Goal: Task Accomplishment & Management: Complete application form

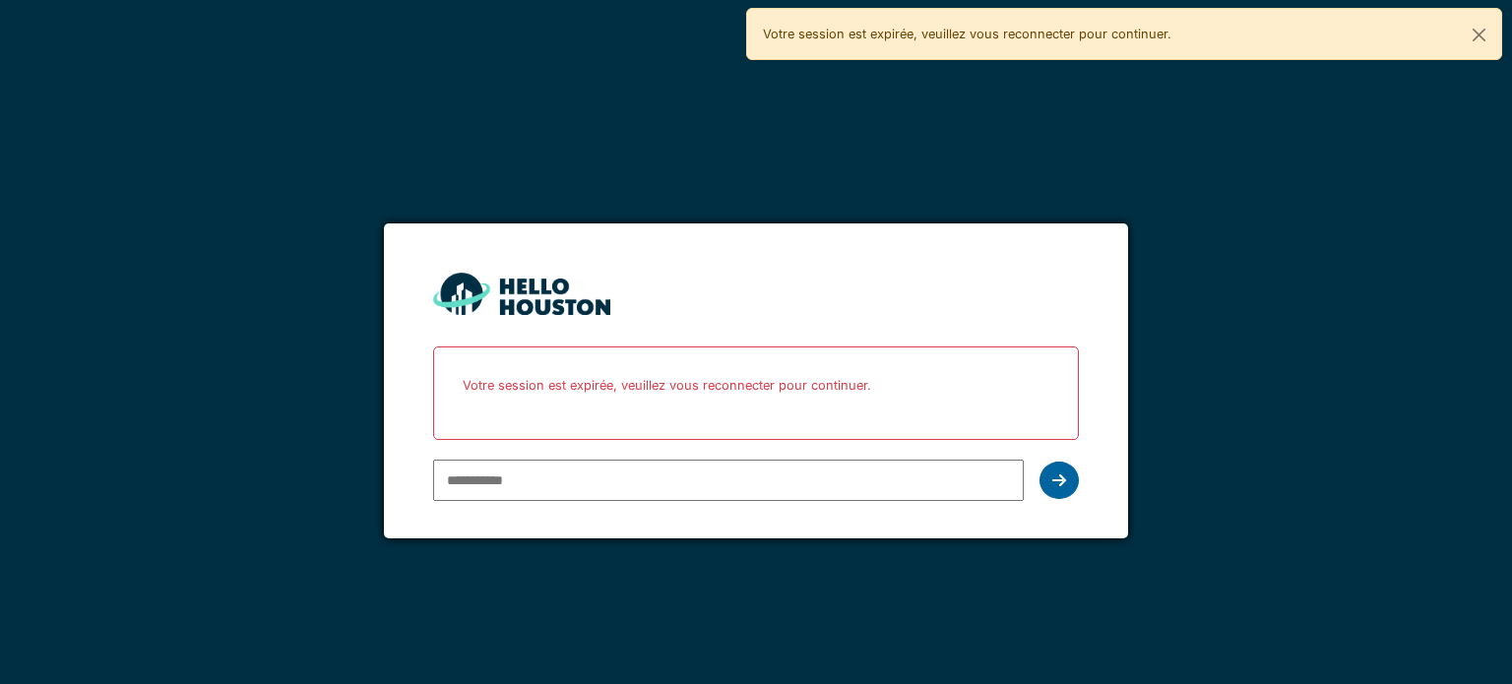
type input "**********"
click at [1063, 477] on icon at bounding box center [1059, 480] width 14 height 16
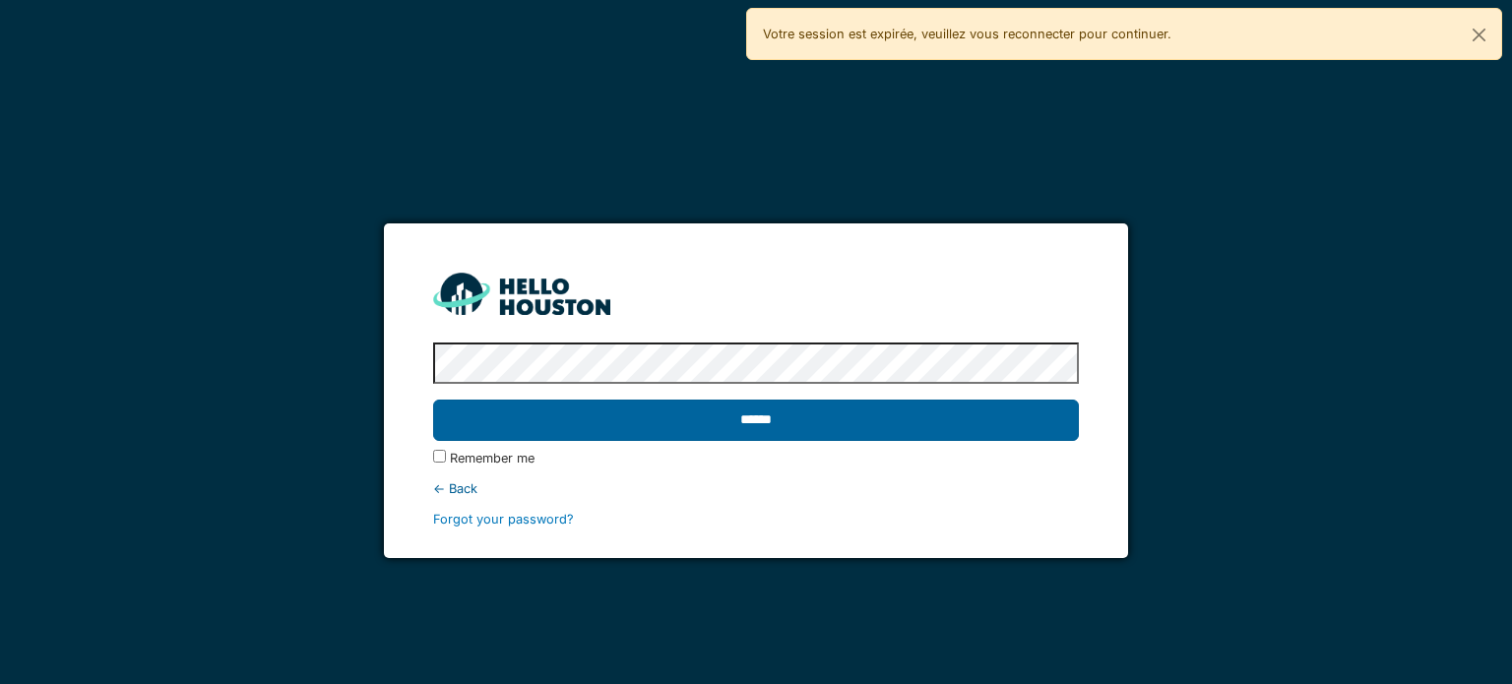
click at [831, 421] on input "******" at bounding box center [755, 420] width 645 height 41
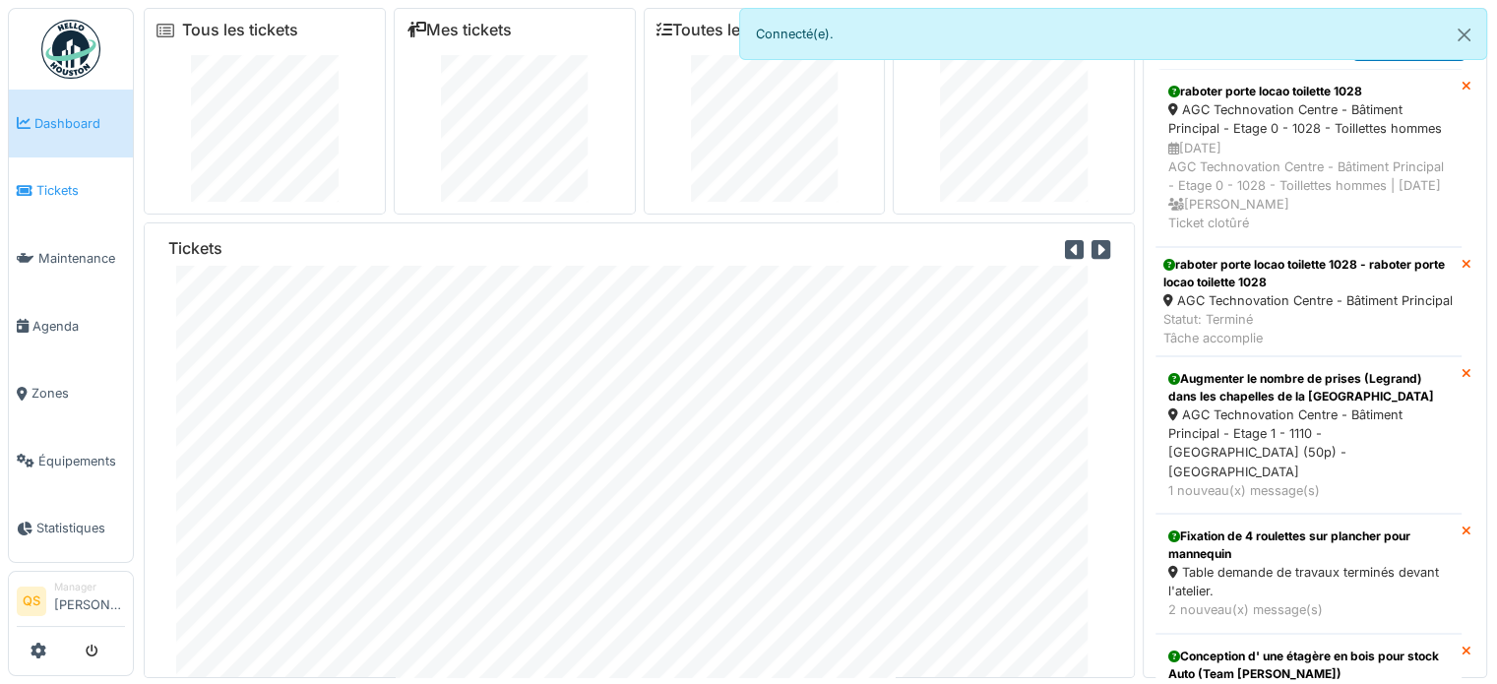
click at [68, 196] on span "Tickets" at bounding box center [80, 190] width 89 height 19
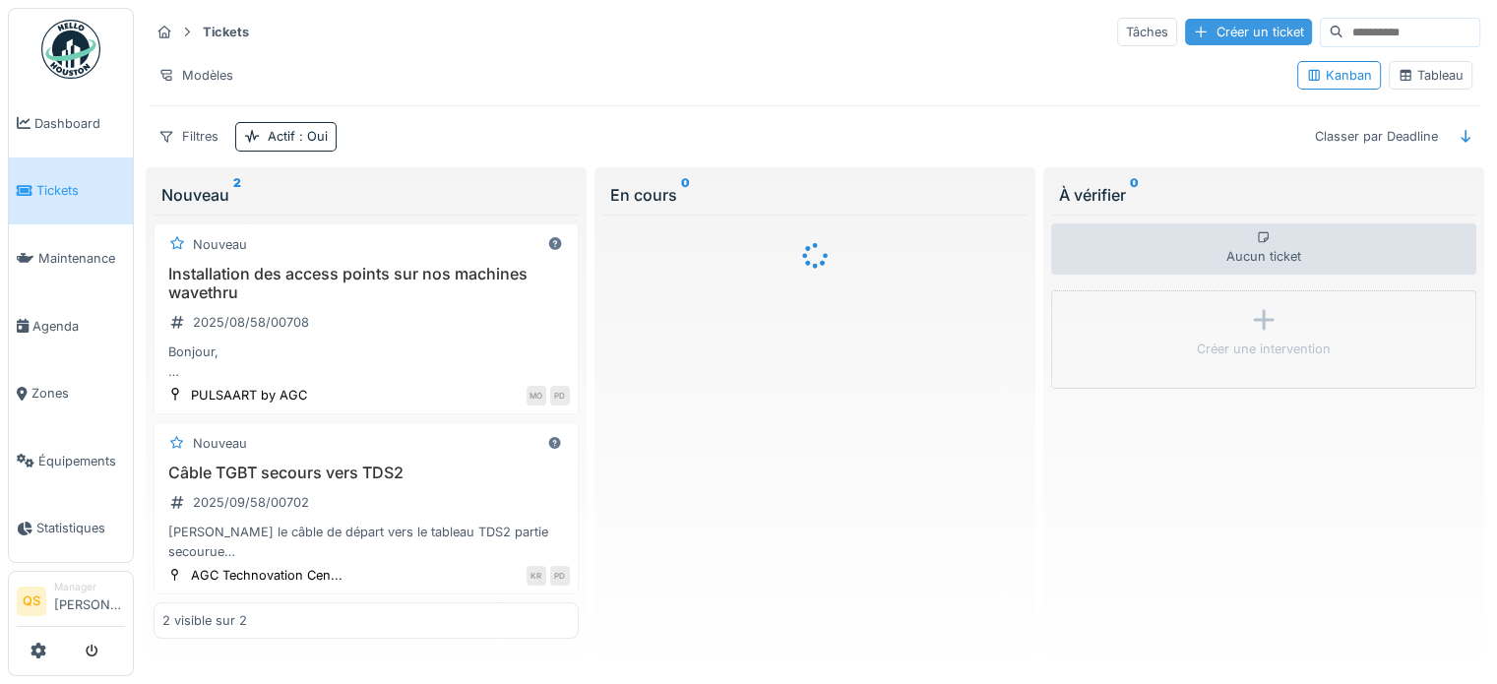
click at [1199, 37] on div "Créer un ticket" at bounding box center [1248, 32] width 127 height 27
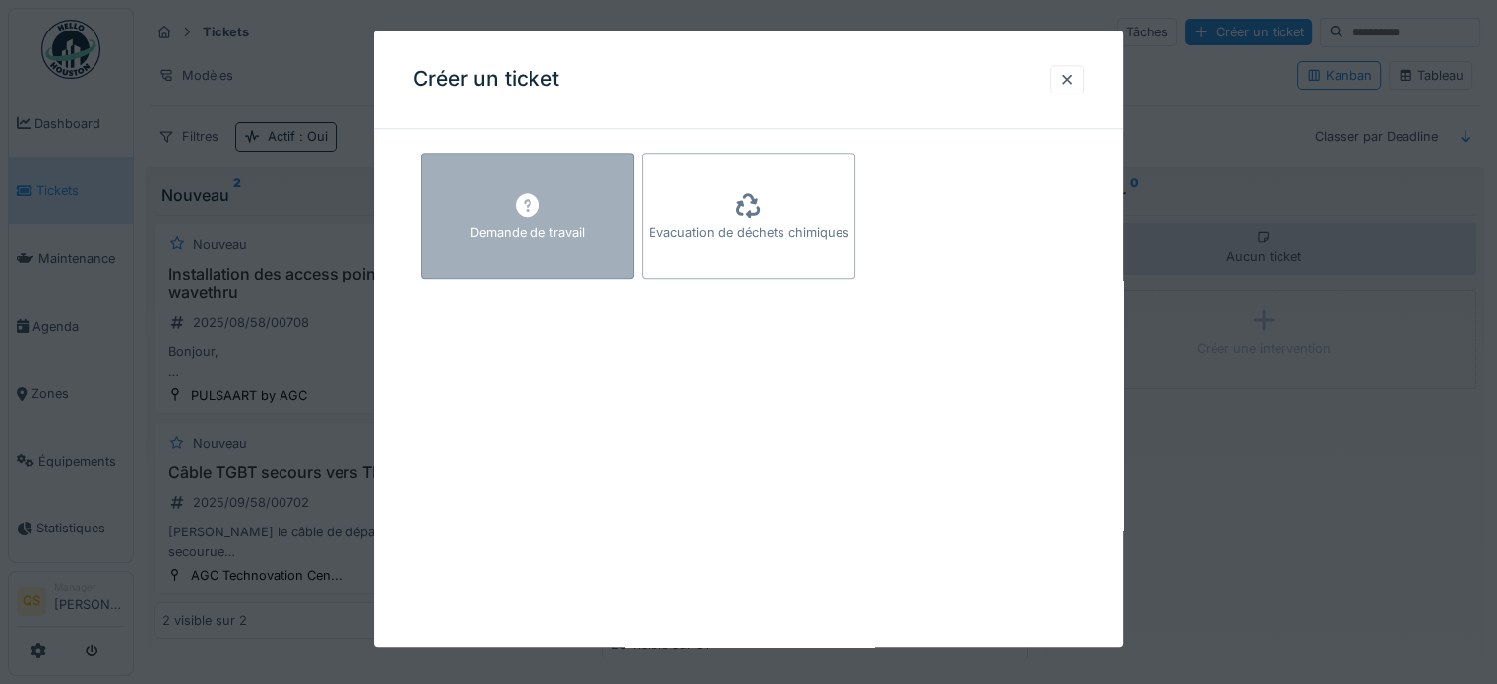
click at [583, 239] on div "Demande de travail" at bounding box center [527, 233] width 114 height 19
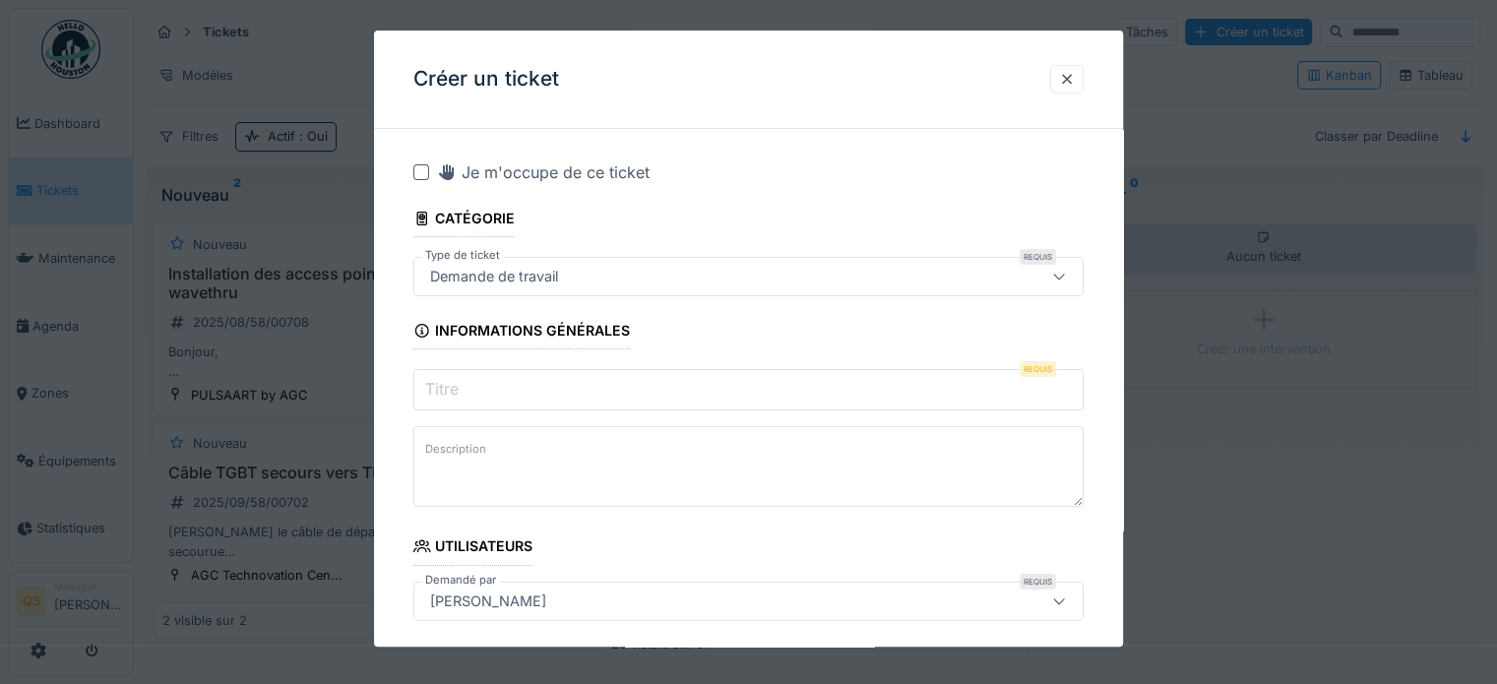
scroll to position [98, 0]
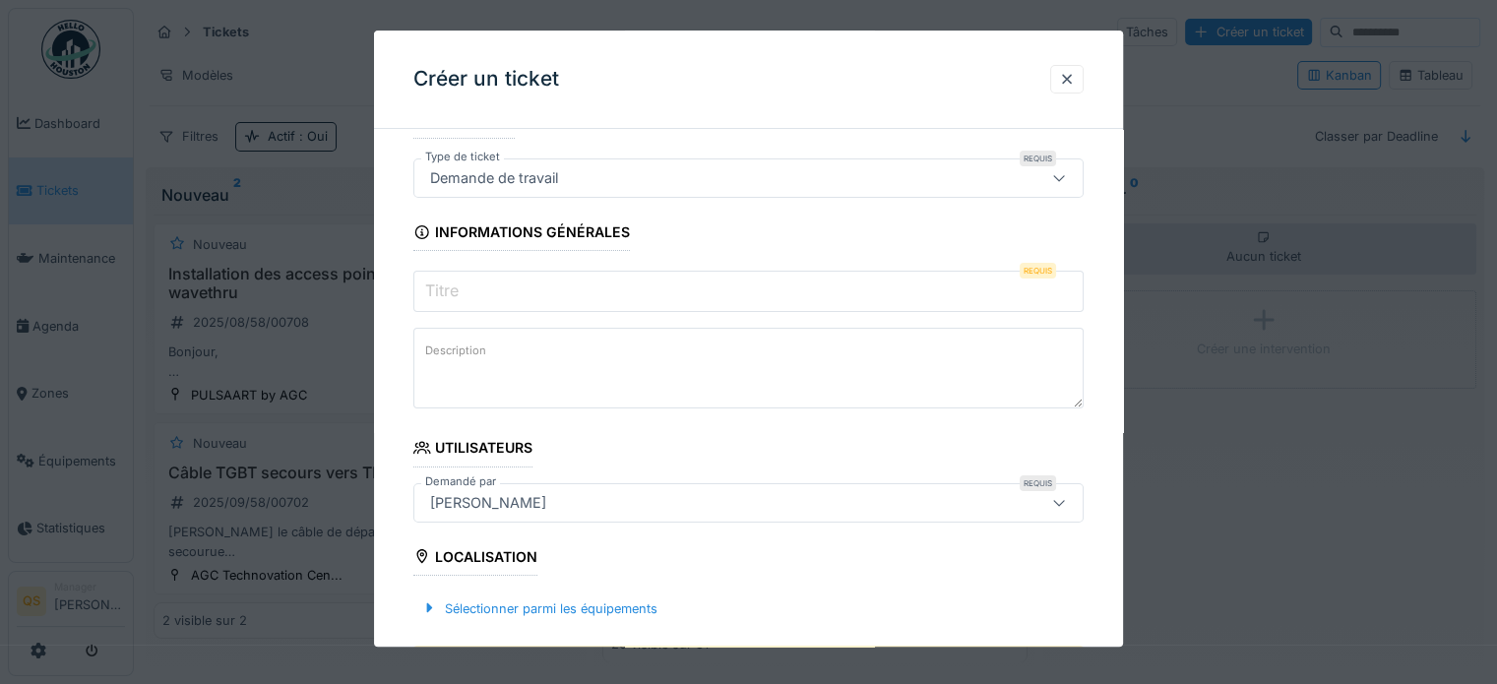
click at [515, 286] on input "Titre" at bounding box center [748, 291] width 670 height 41
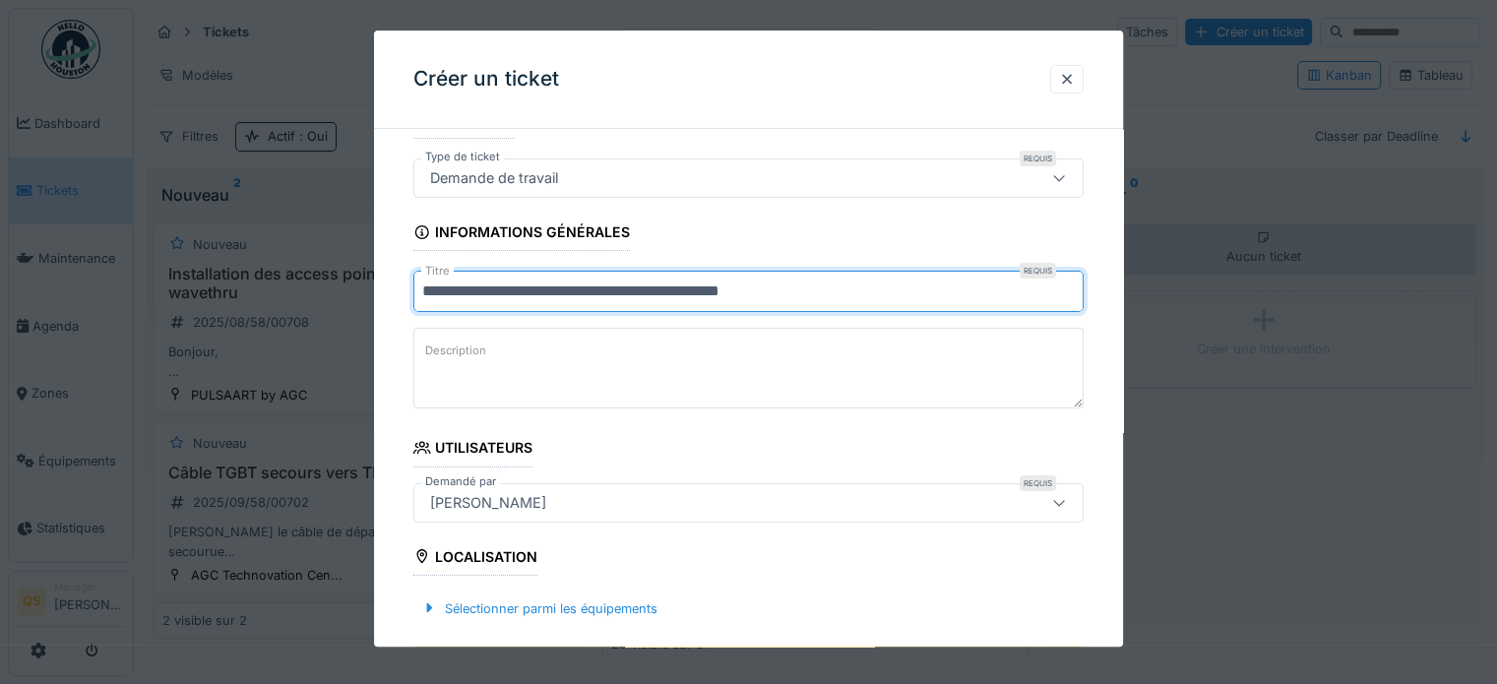
type input "**********"
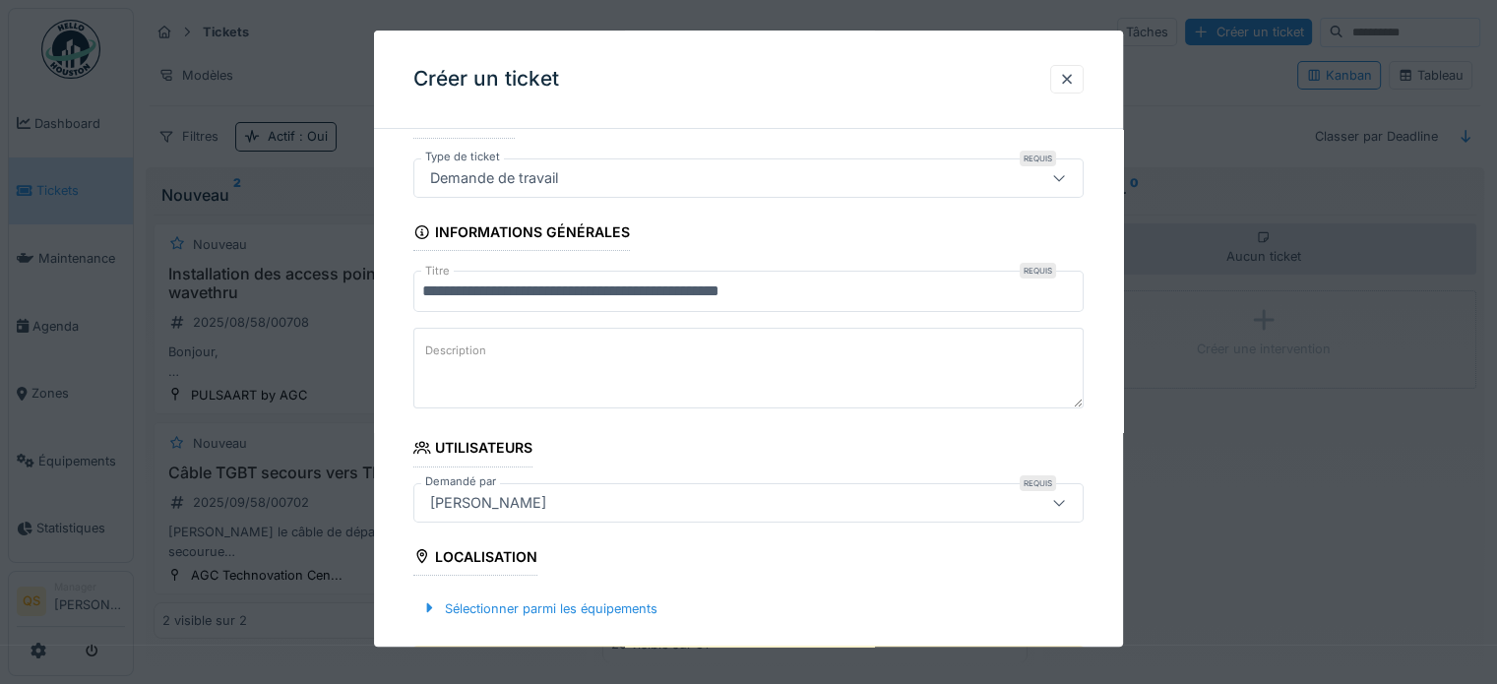
click at [474, 357] on label "Description" at bounding box center [455, 352] width 69 height 25
click at [474, 357] on textarea "Description" at bounding box center [748, 368] width 670 height 81
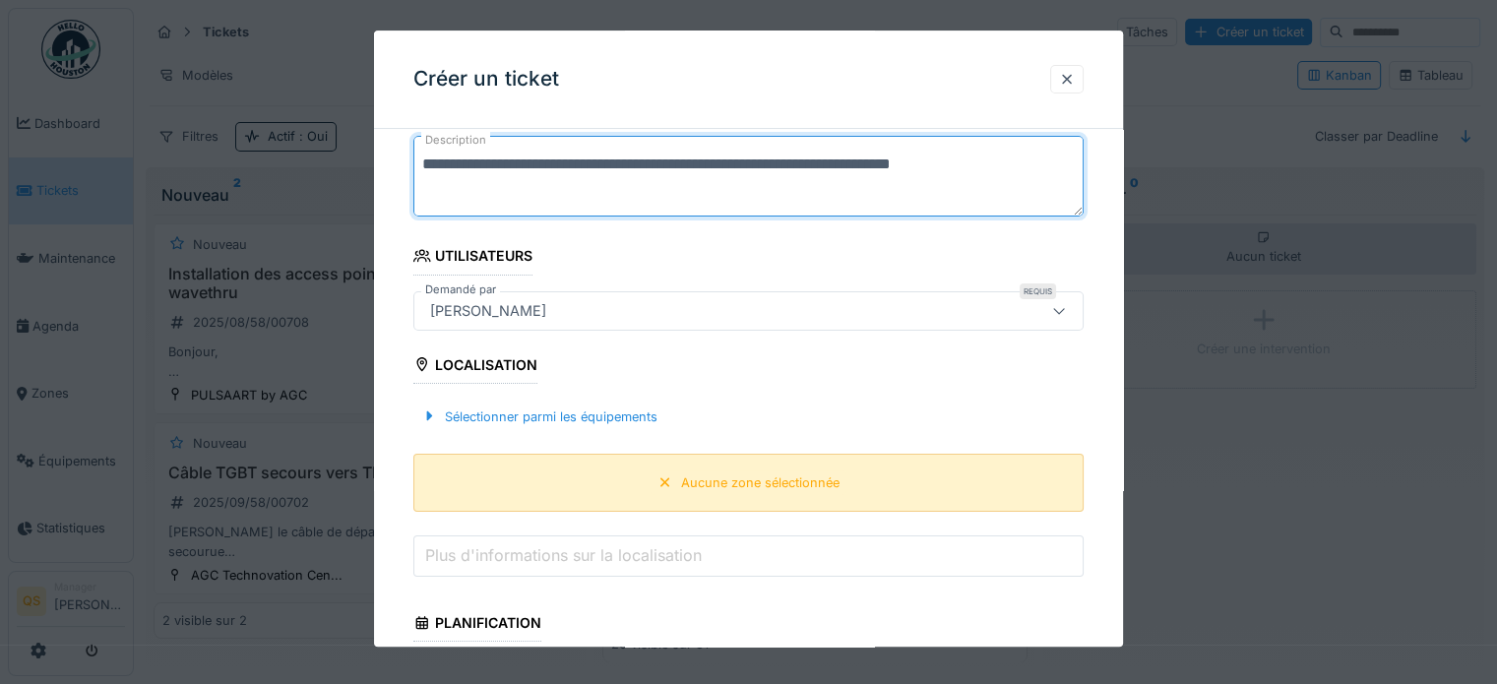
scroll to position [295, 0]
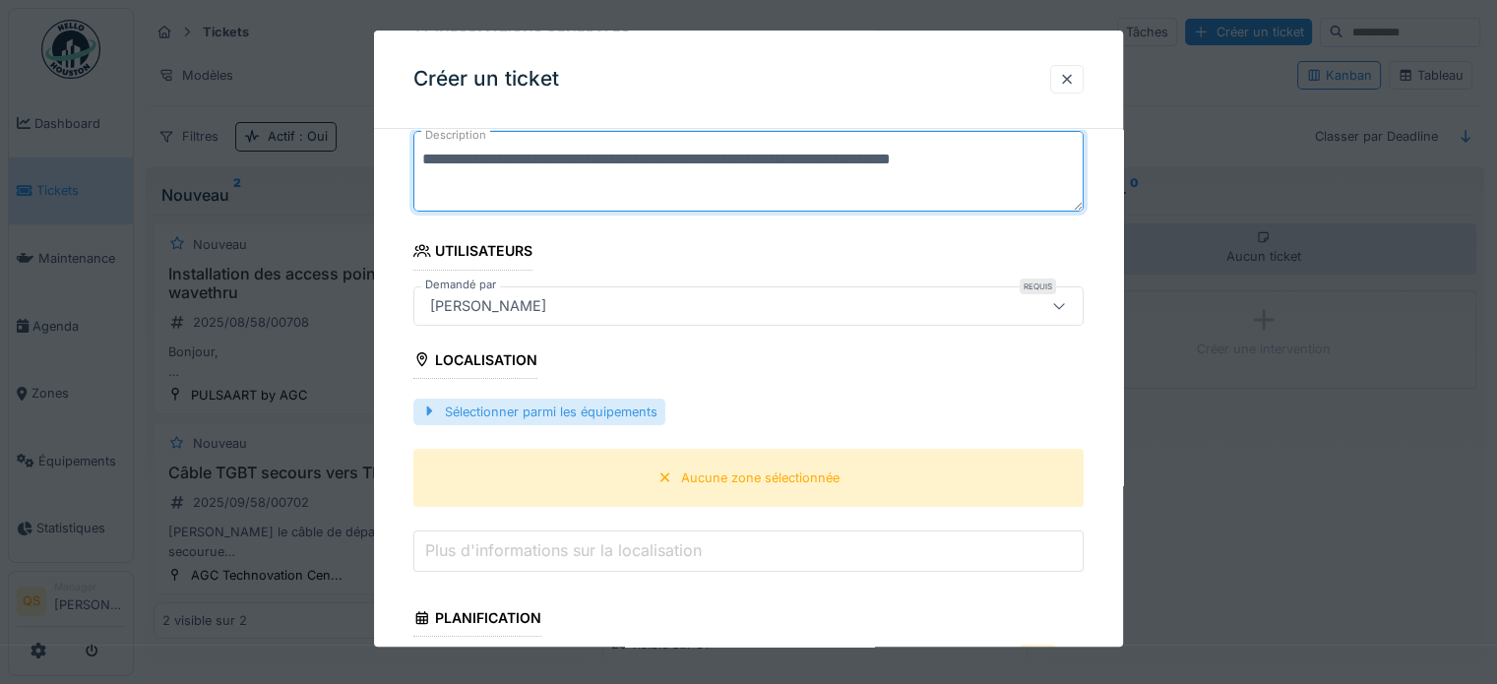
type textarea "**********"
click at [510, 405] on div "Sélectionner parmi les équipements" at bounding box center [539, 412] width 252 height 27
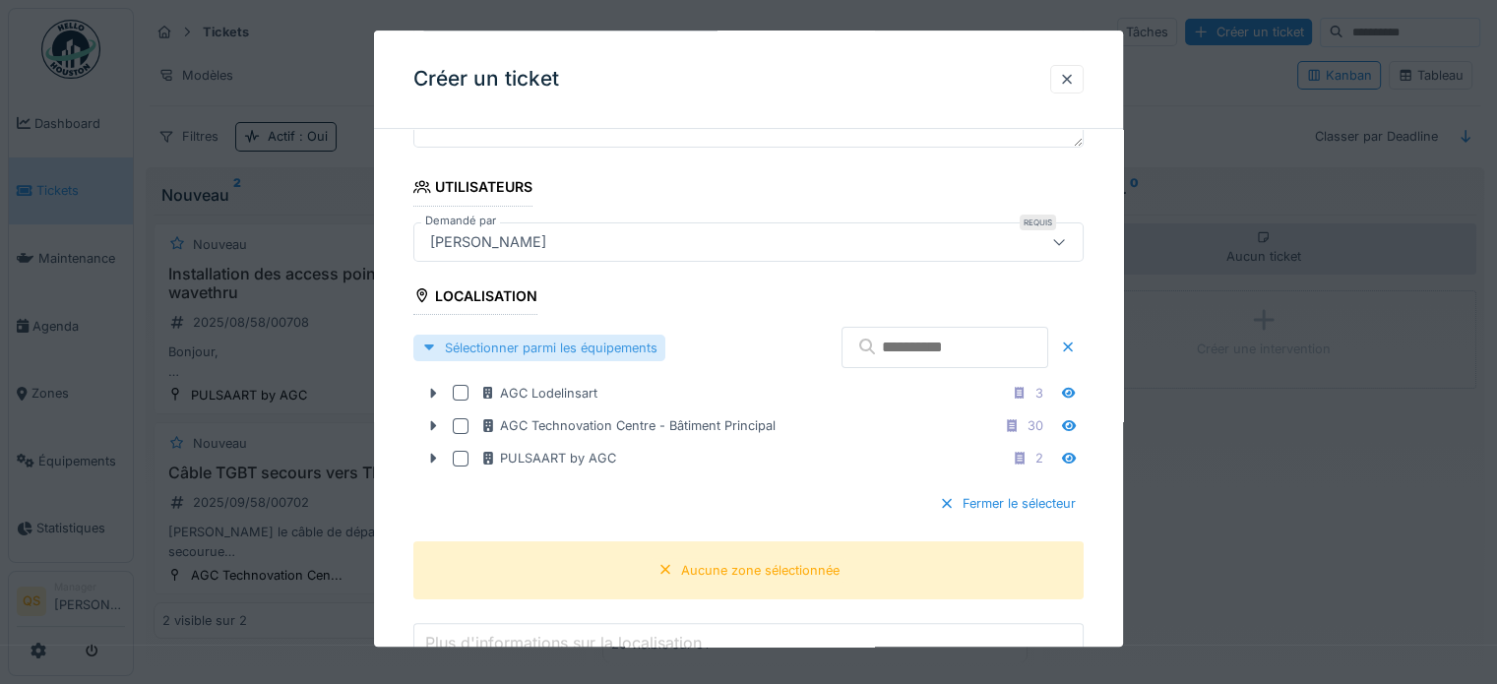
scroll to position [394, 0]
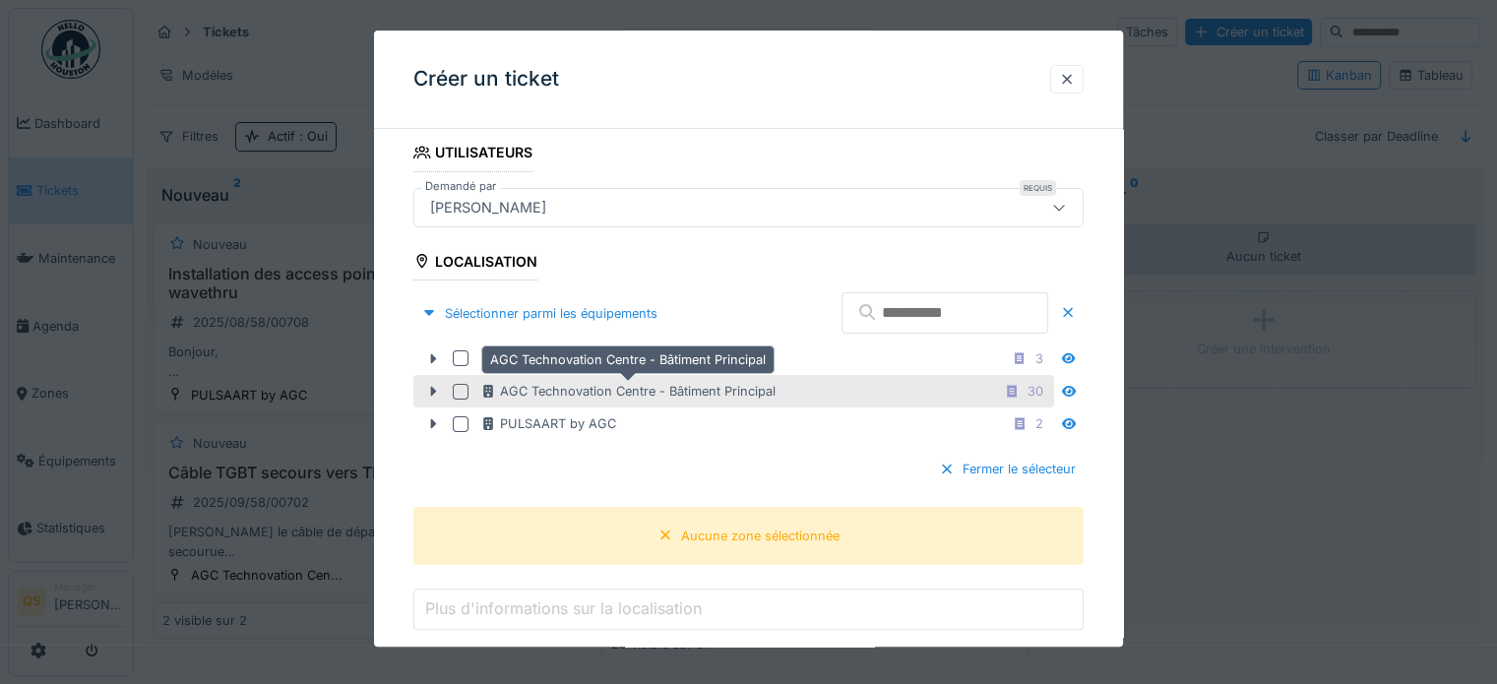
click at [520, 388] on div "AGC Technovation Centre - Bâtiment Principal" at bounding box center [627, 391] width 295 height 19
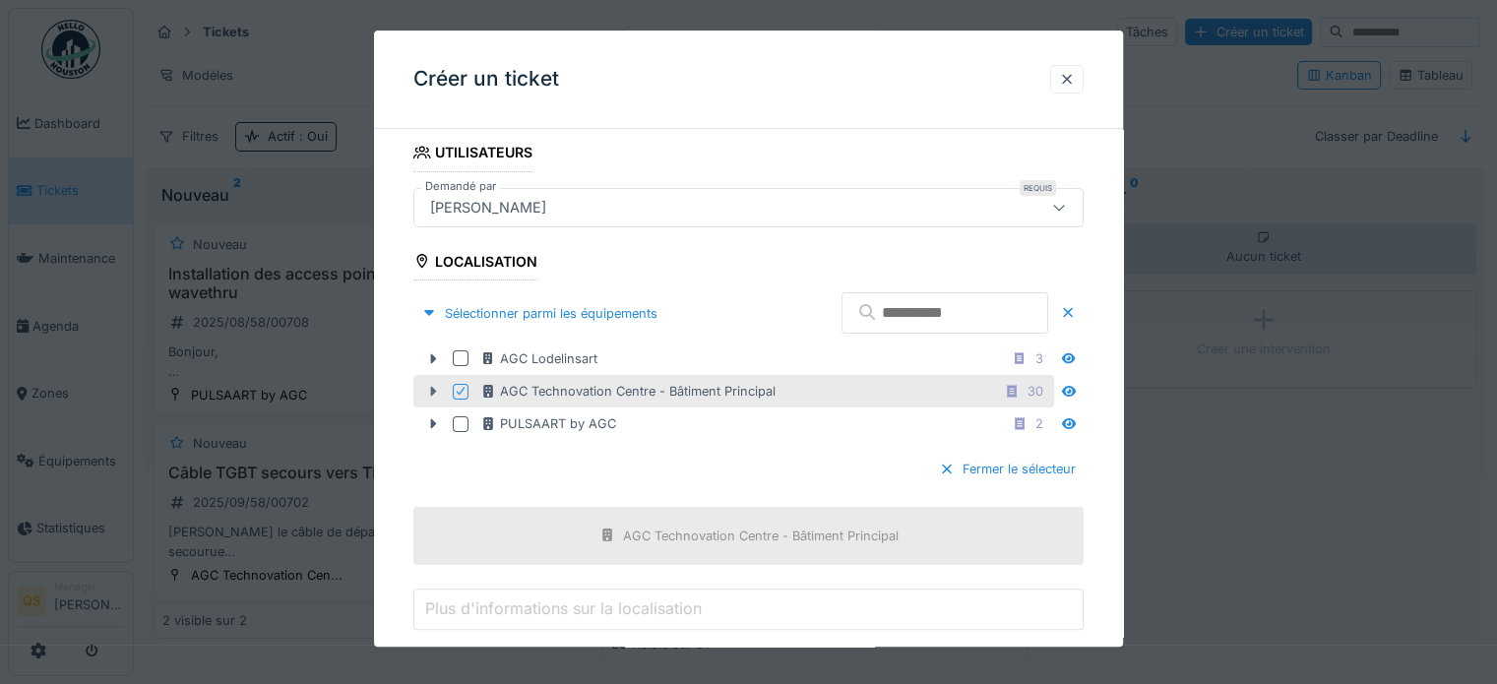
click at [431, 387] on icon at bounding box center [434, 392] width 6 height 10
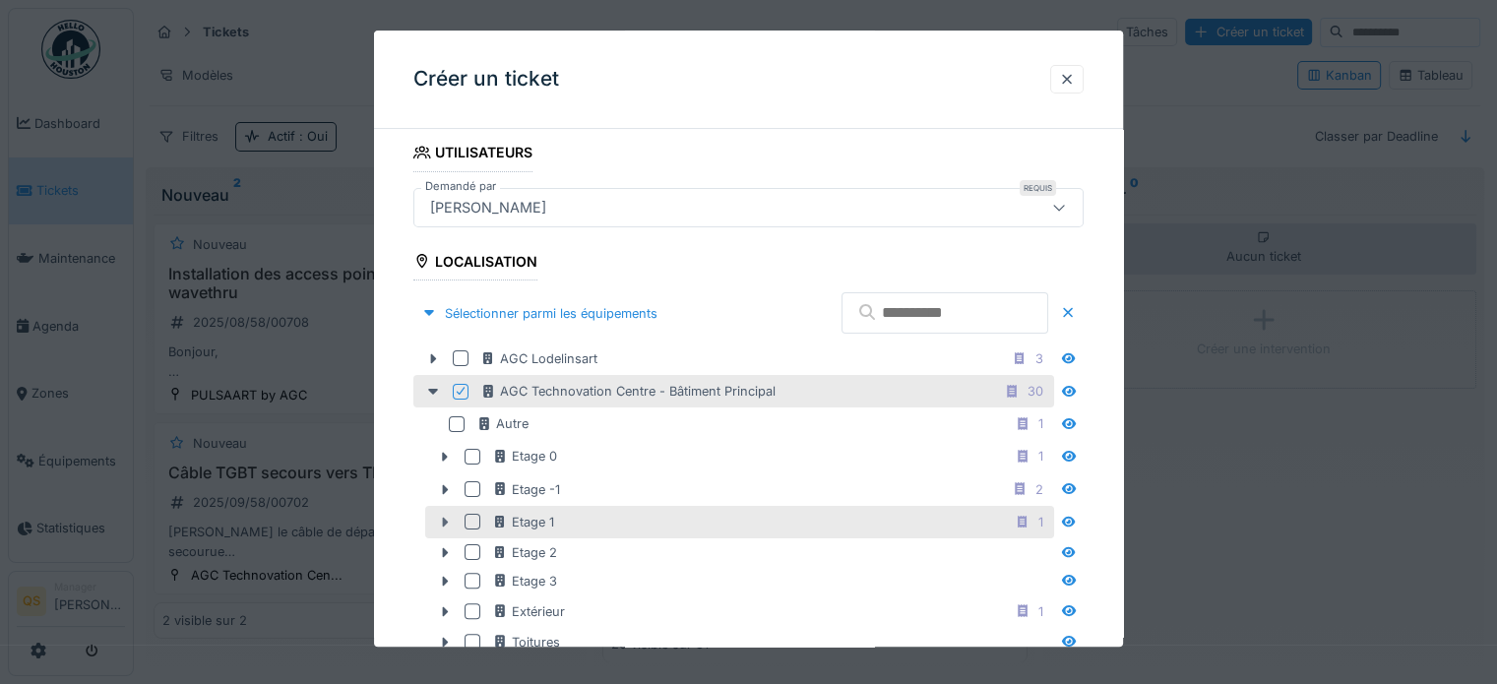
click at [444, 520] on icon at bounding box center [446, 523] width 6 height 10
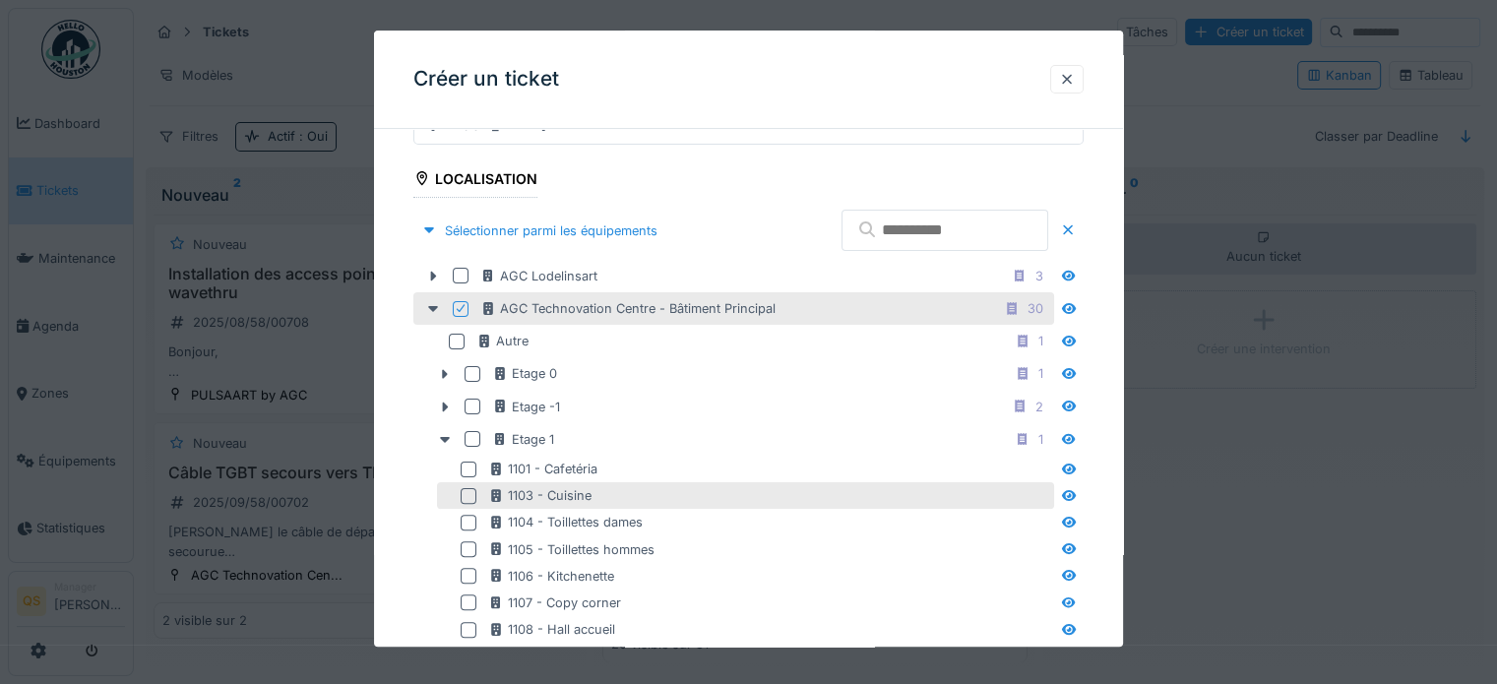
scroll to position [492, 0]
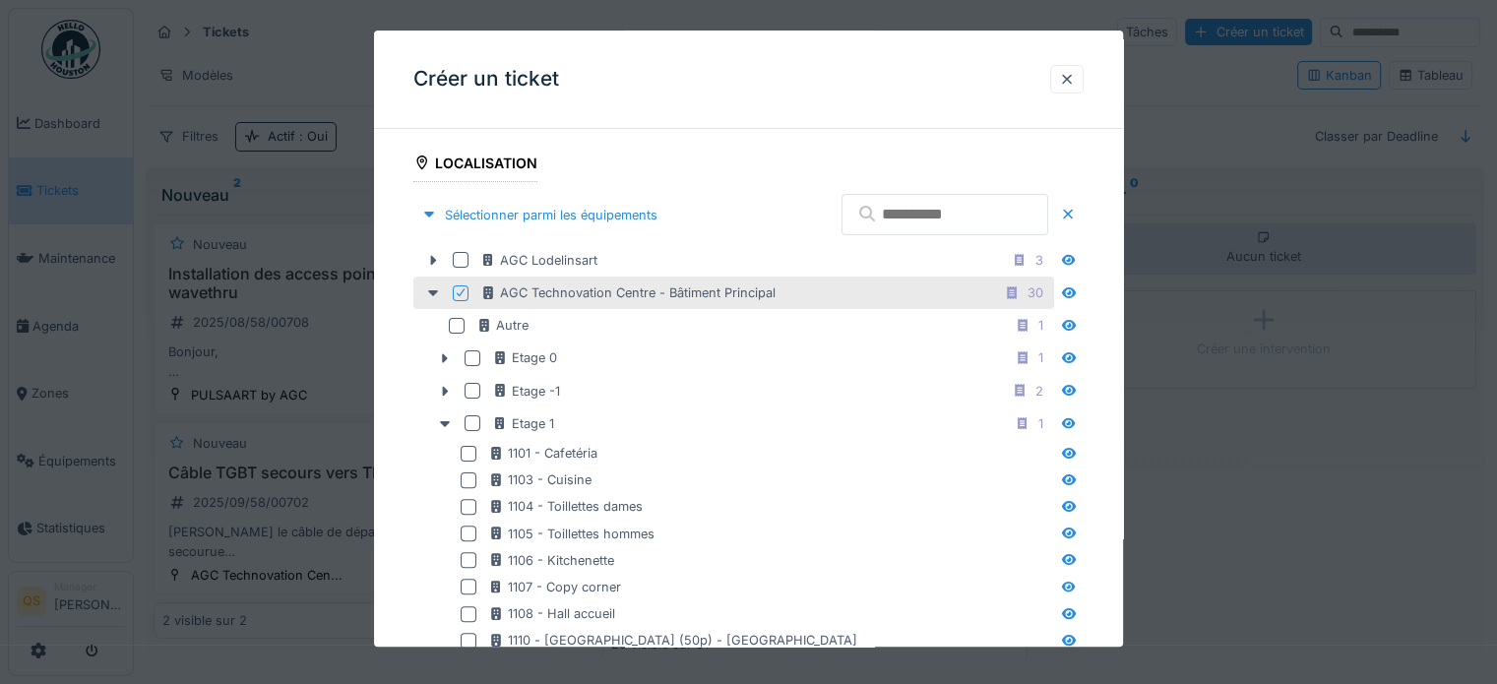
click at [850, 205] on input "text" at bounding box center [944, 214] width 207 height 41
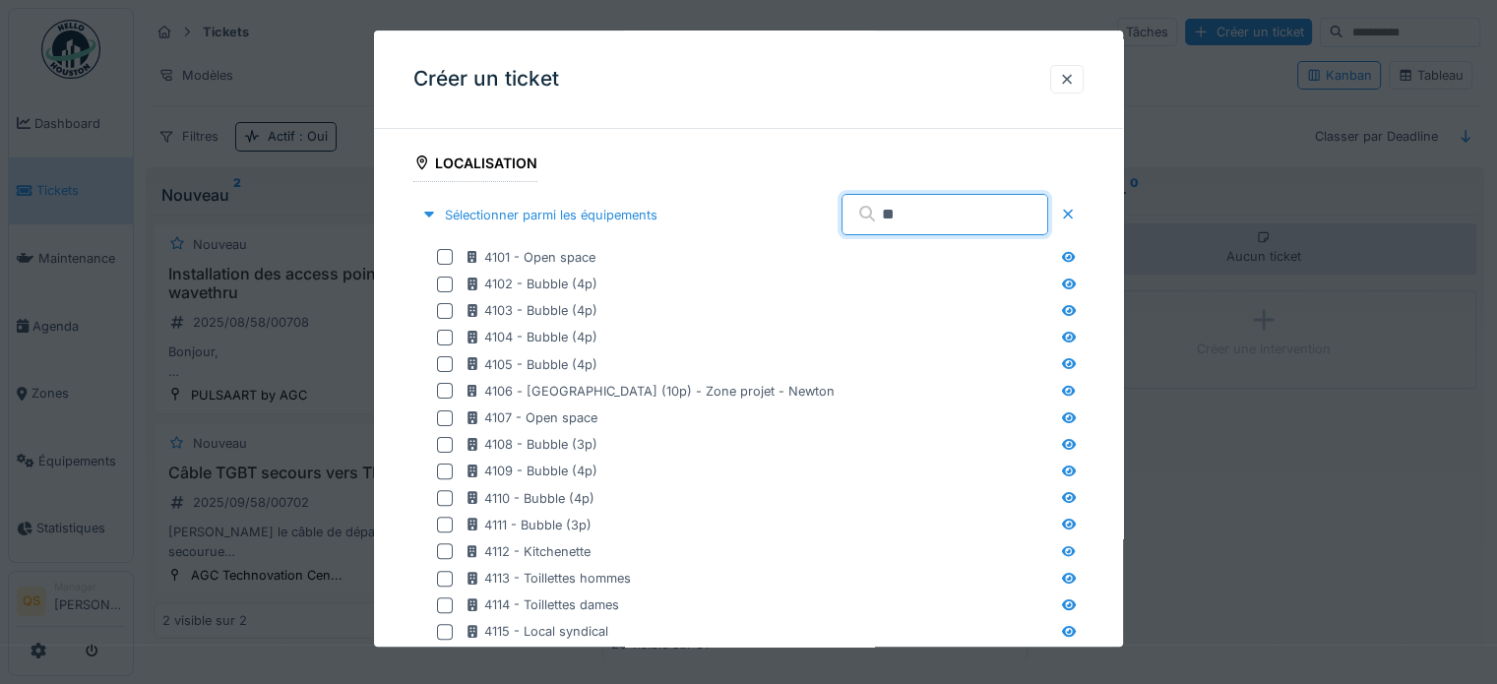
drag, startPoint x: 901, startPoint y: 212, endPoint x: 825, endPoint y: 219, distance: 76.2
click at [841, 219] on div "**" at bounding box center [944, 214] width 207 height 41
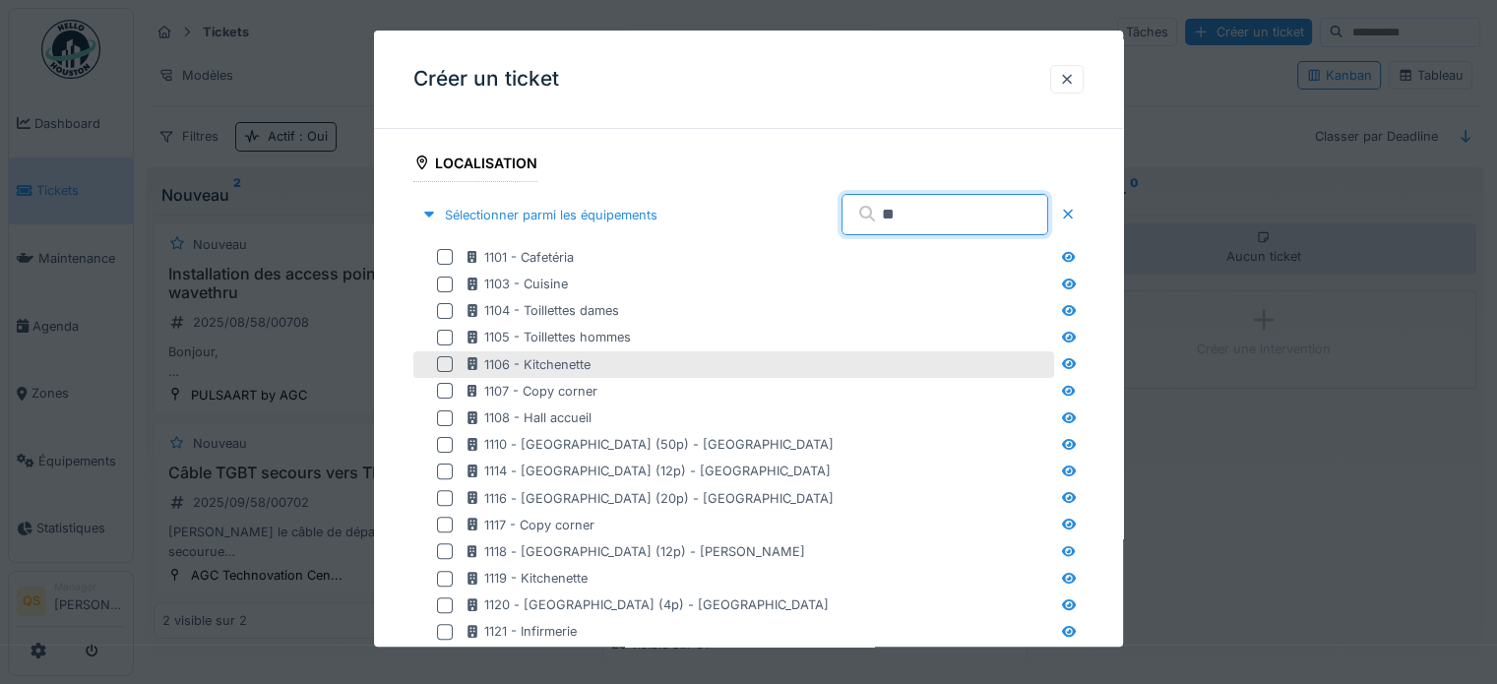
type input "**"
click at [444, 363] on div at bounding box center [445, 364] width 16 height 16
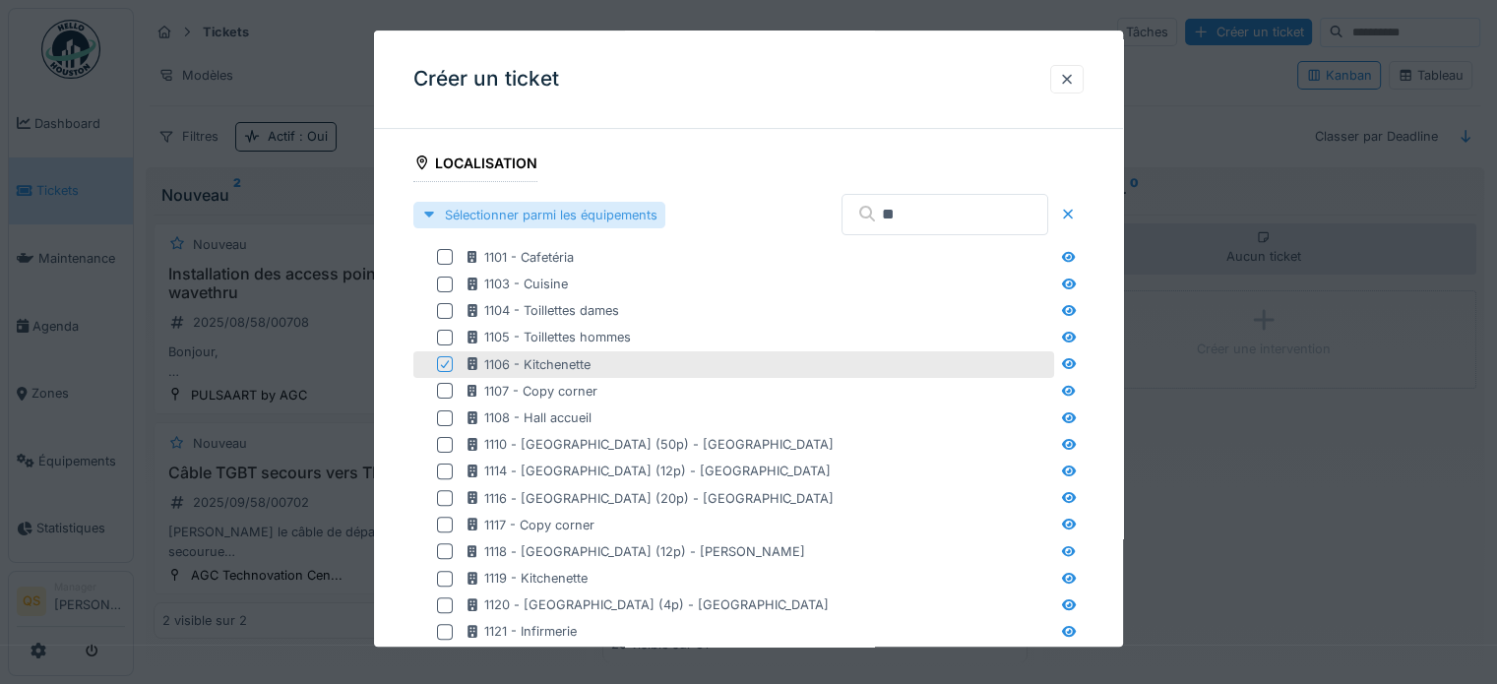
click at [611, 215] on div "Sélectionner parmi les équipements" at bounding box center [539, 215] width 252 height 27
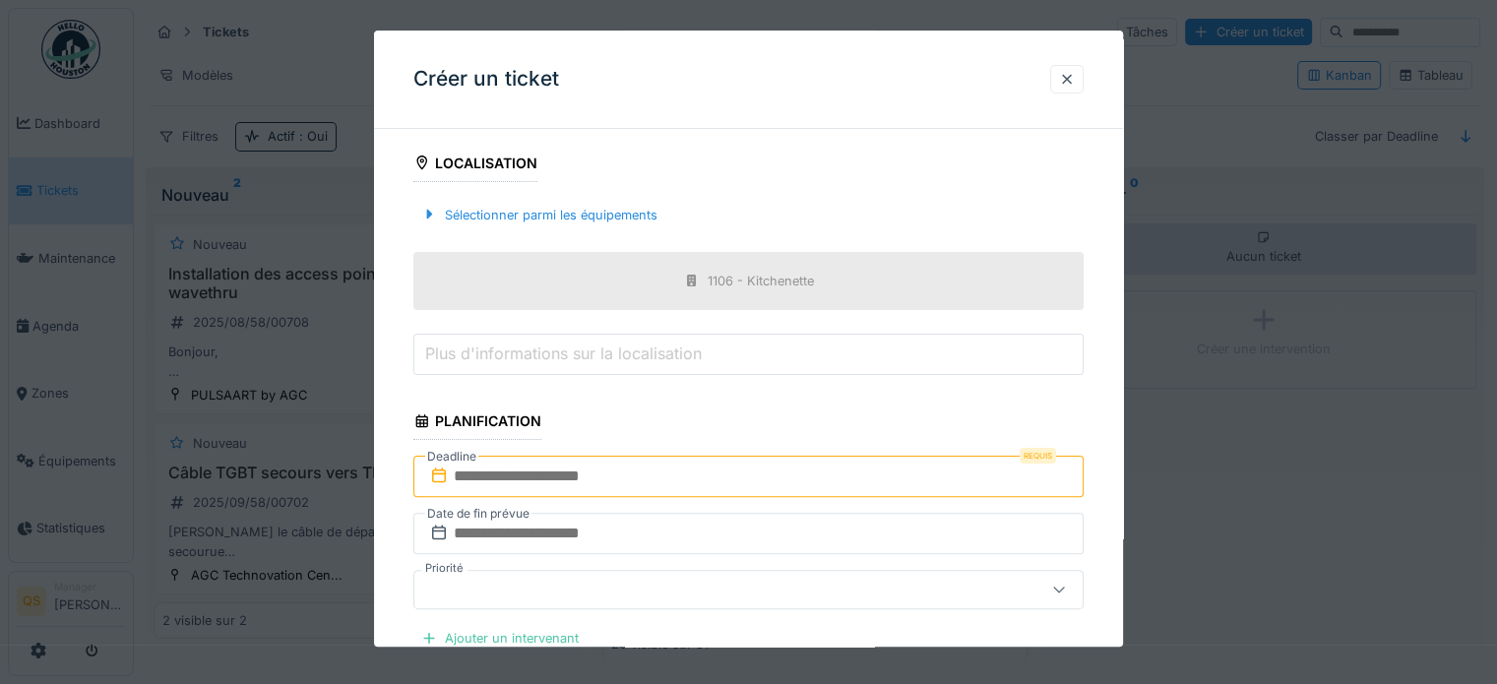
scroll to position [591, 0]
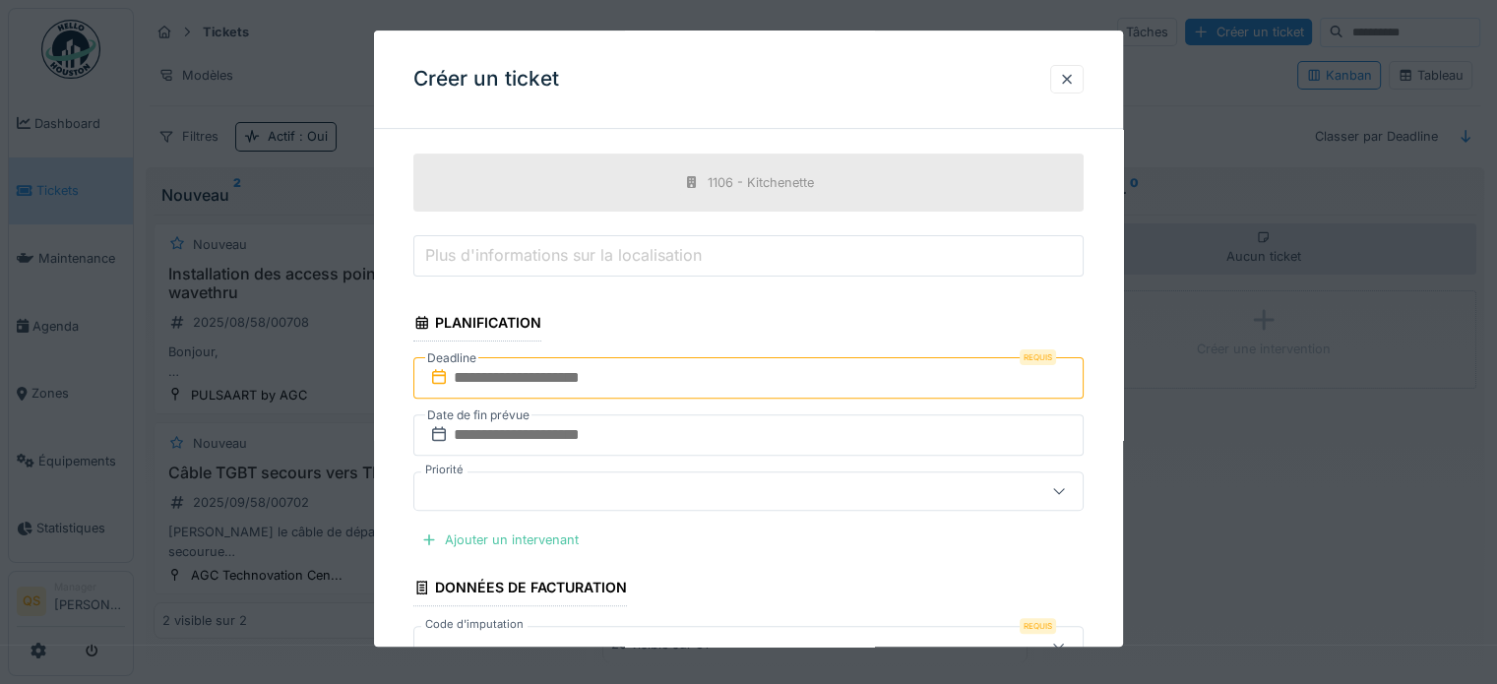
click at [555, 374] on input "text" at bounding box center [748, 377] width 670 height 41
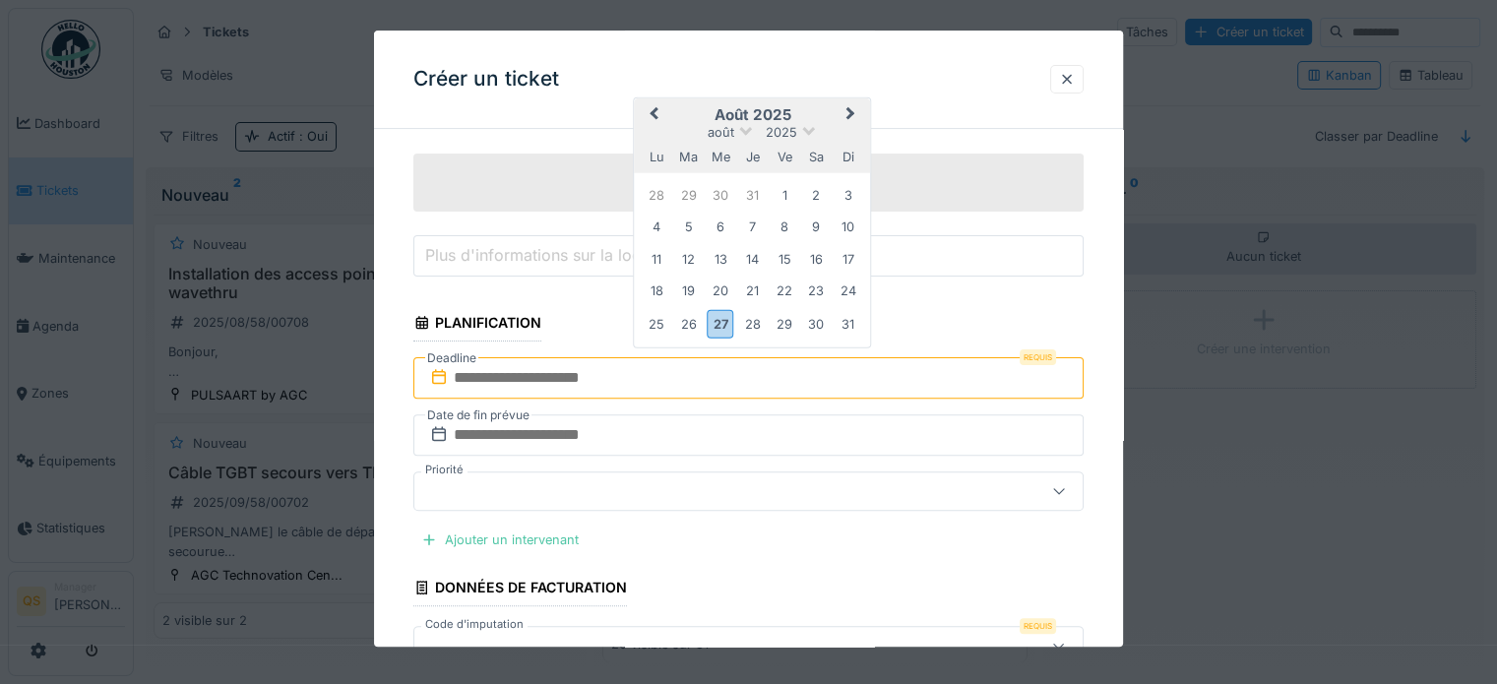
click at [852, 101] on button "Next Month" at bounding box center [853, 115] width 31 height 31
click at [787, 229] on div "12" at bounding box center [784, 229] width 27 height 27
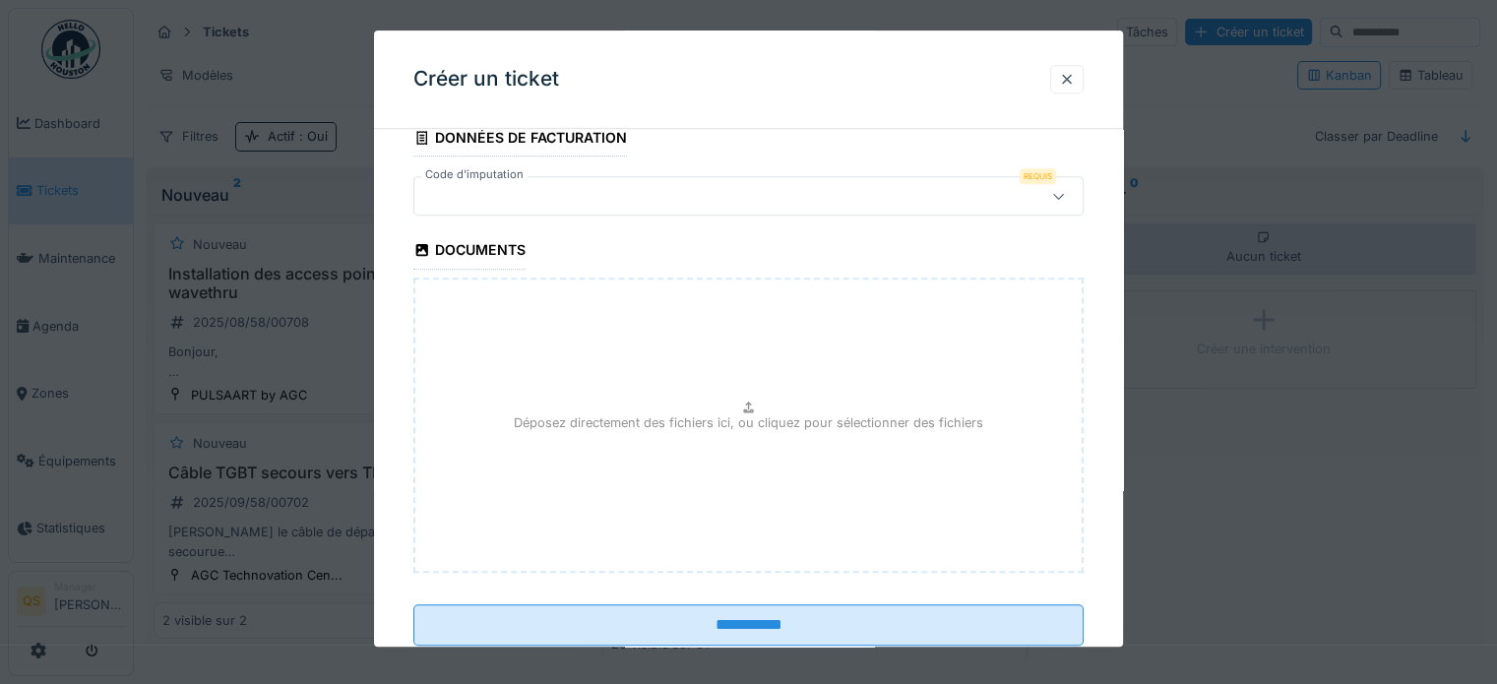
scroll to position [1090, 0]
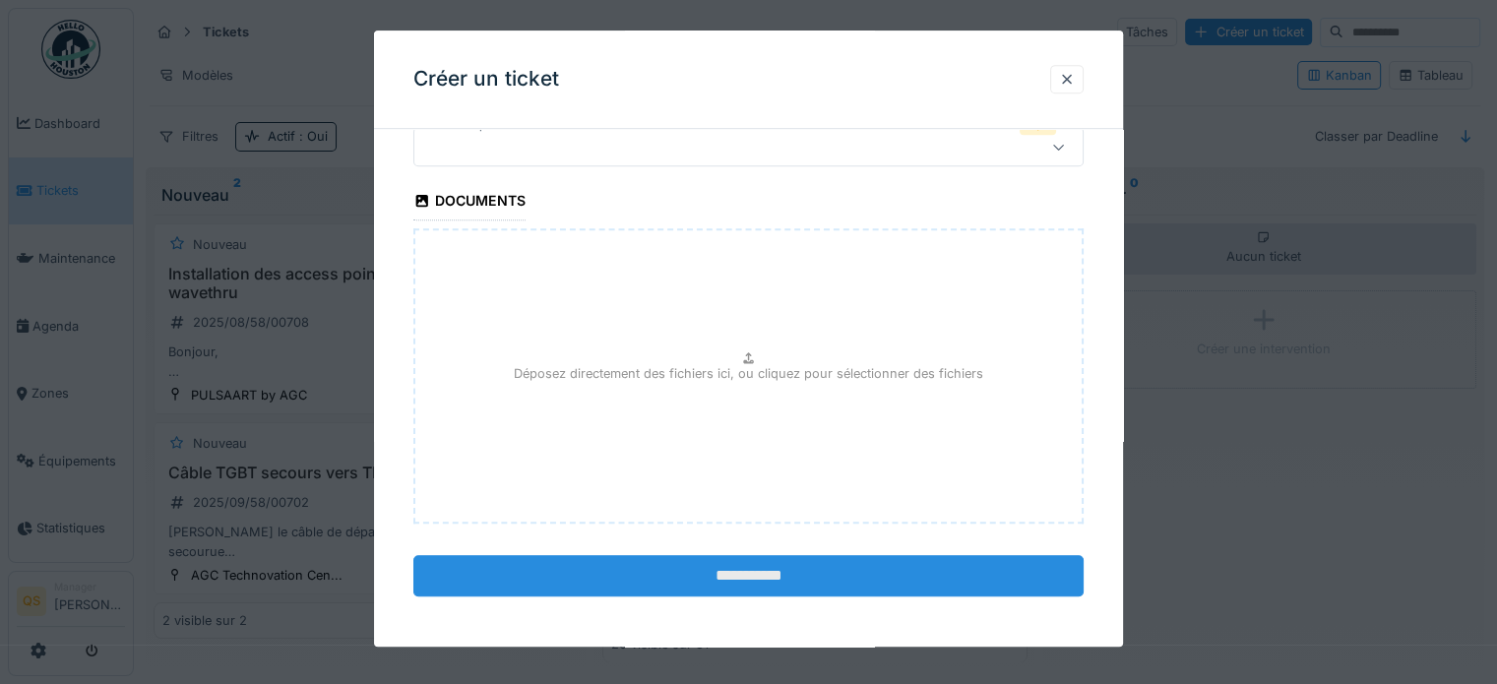
click at [733, 571] on input "**********" at bounding box center [748, 575] width 670 height 41
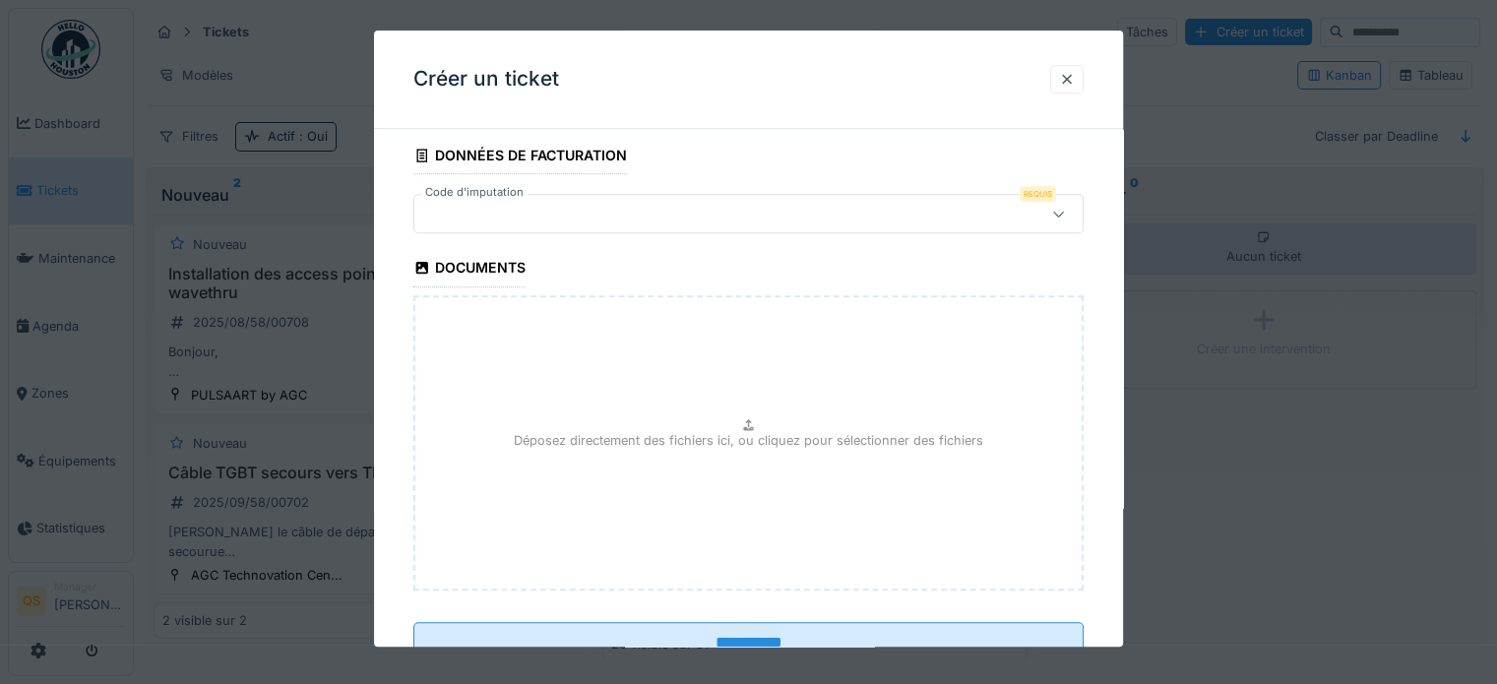
scroll to position [991, 0]
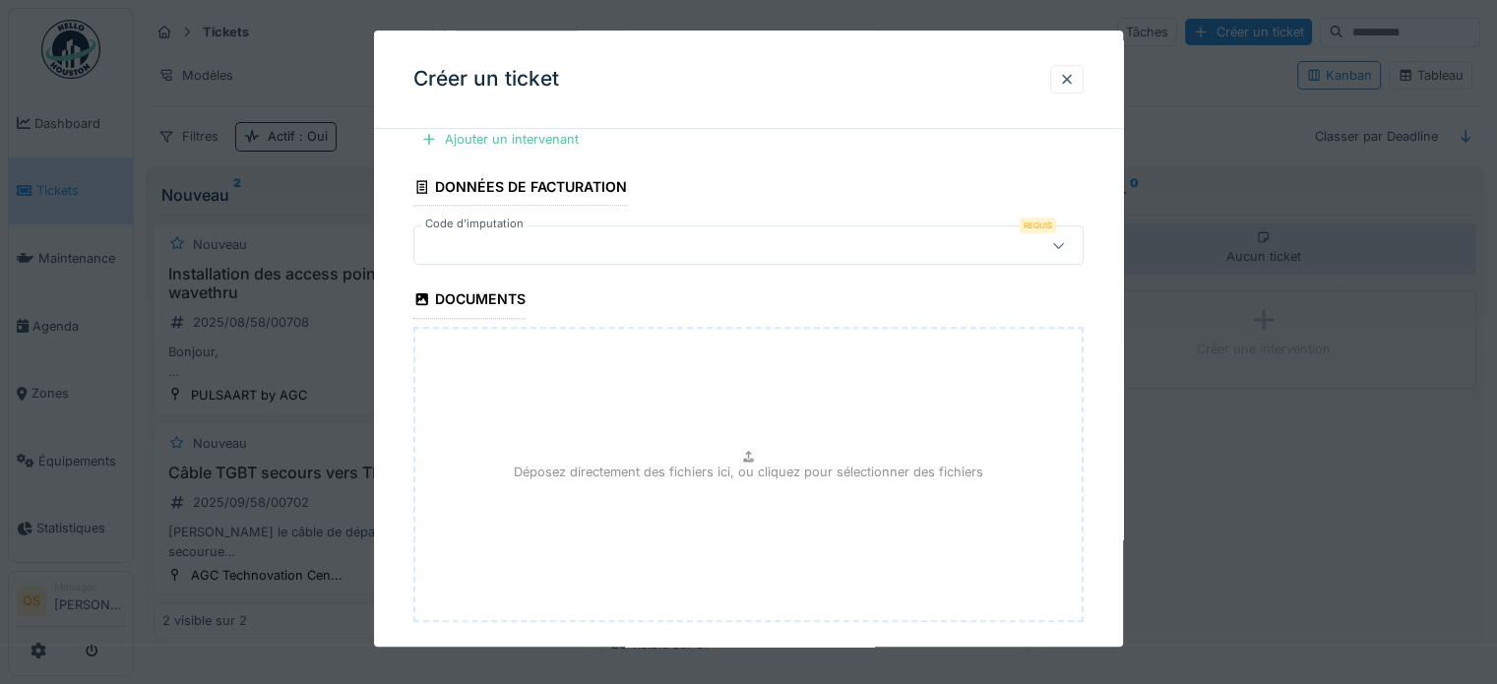
click at [708, 251] on div at bounding box center [707, 246] width 571 height 22
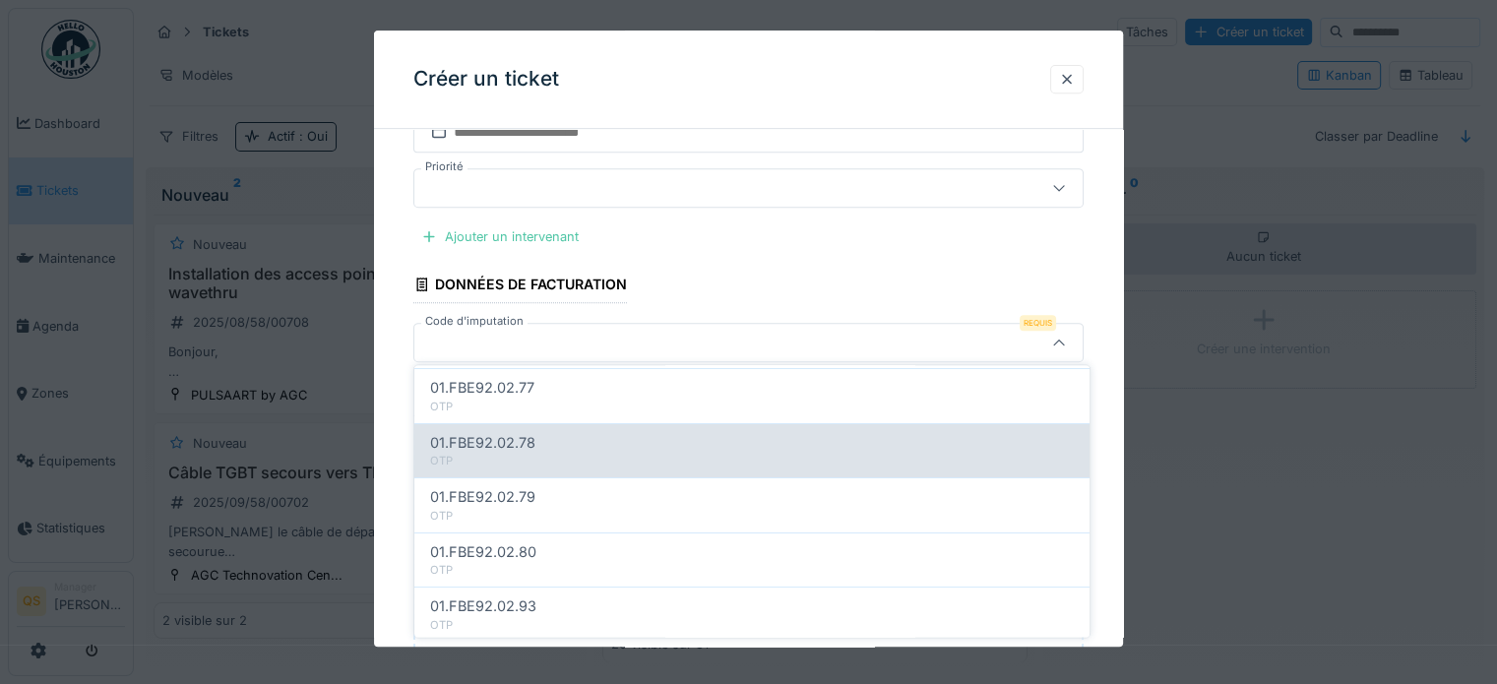
scroll to position [0, 0]
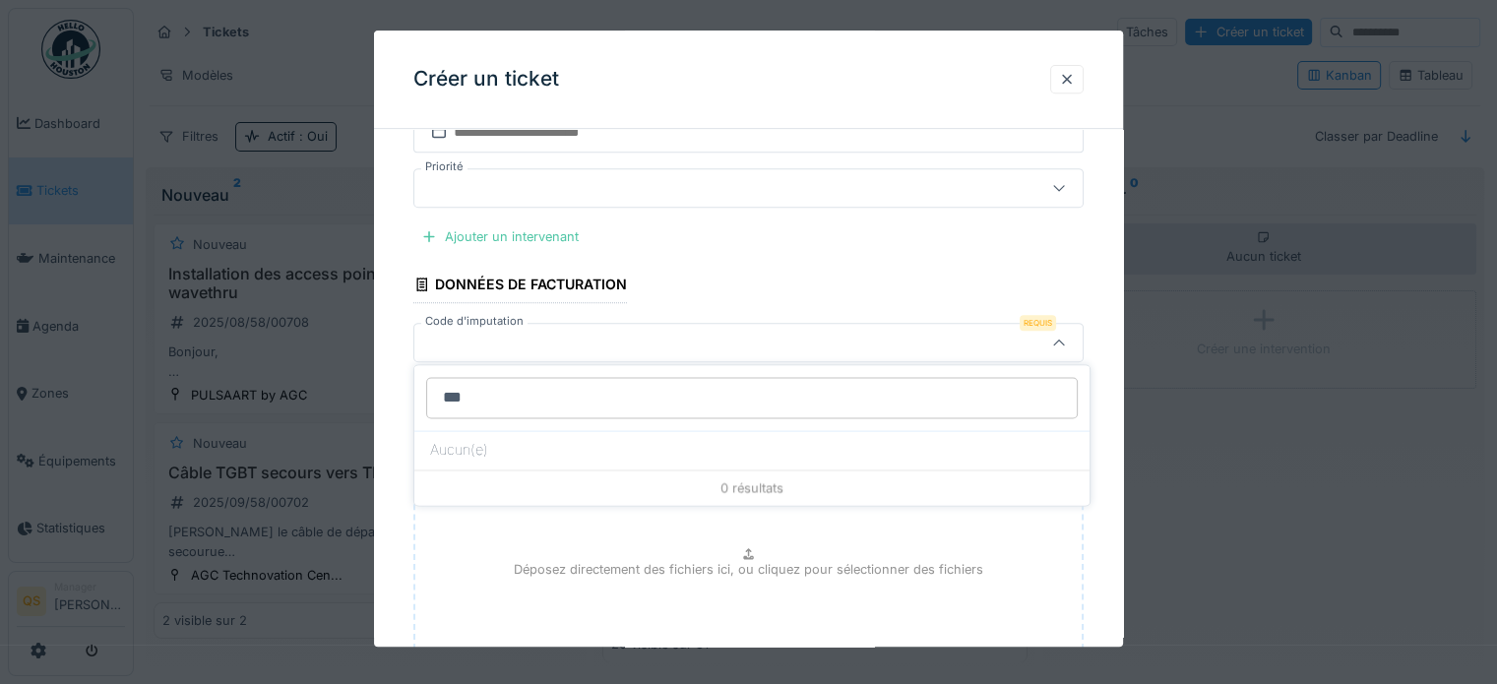
drag, startPoint x: 523, startPoint y: 398, endPoint x: 405, endPoint y: 387, distance: 118.6
click at [405, 387] on body "Dashboard Tickets Maintenance Agenda Zones Équipements Statistiques QS Manager …" at bounding box center [748, 342] width 1497 height 684
type input "*"
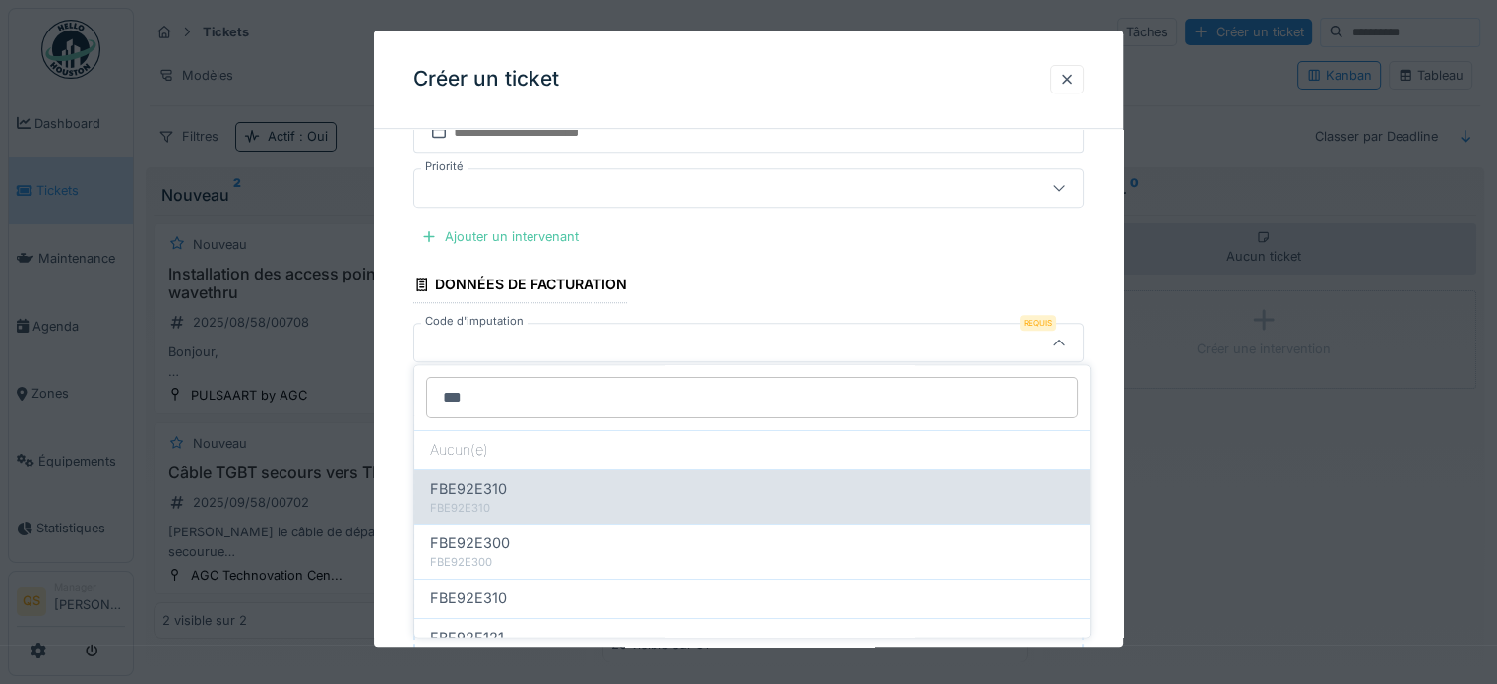
type input "***"
click at [561, 502] on div "FBE92E310" at bounding box center [752, 508] width 644 height 17
type input "**"
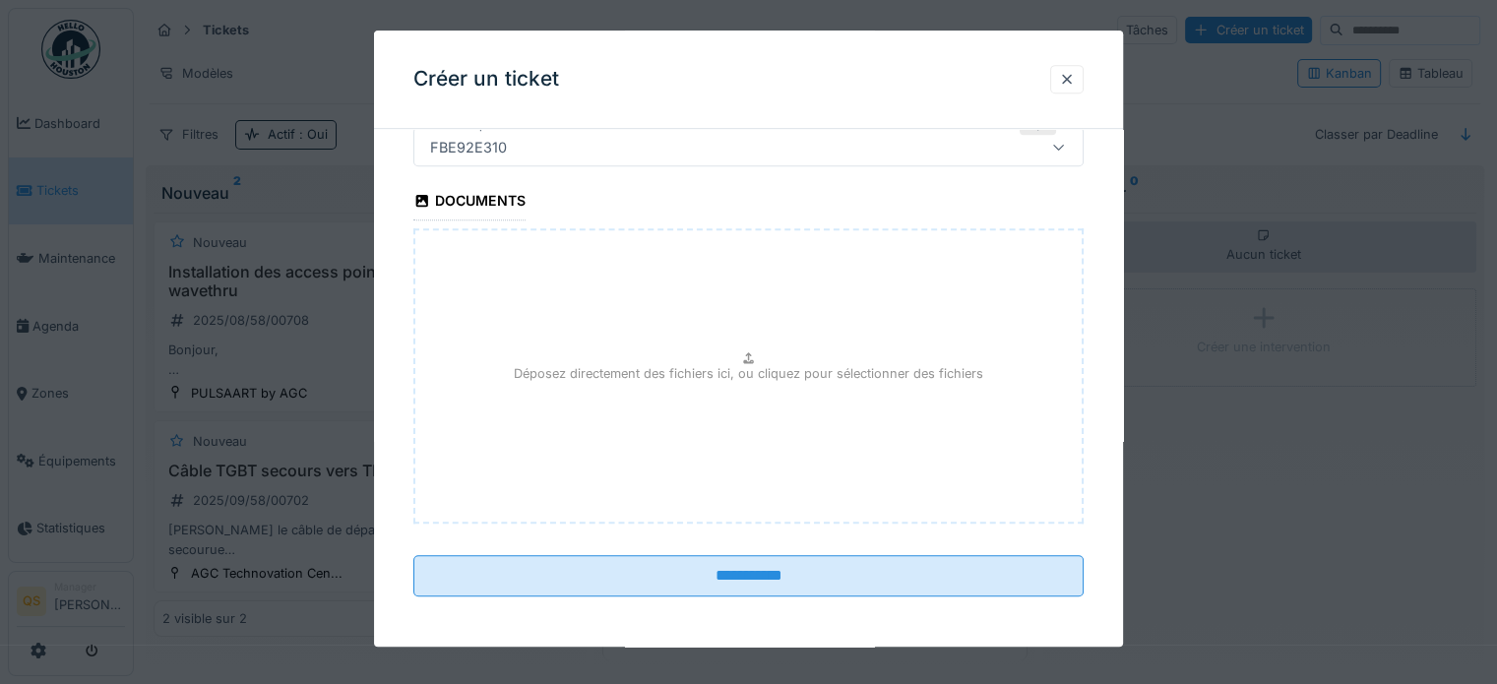
scroll to position [17, 0]
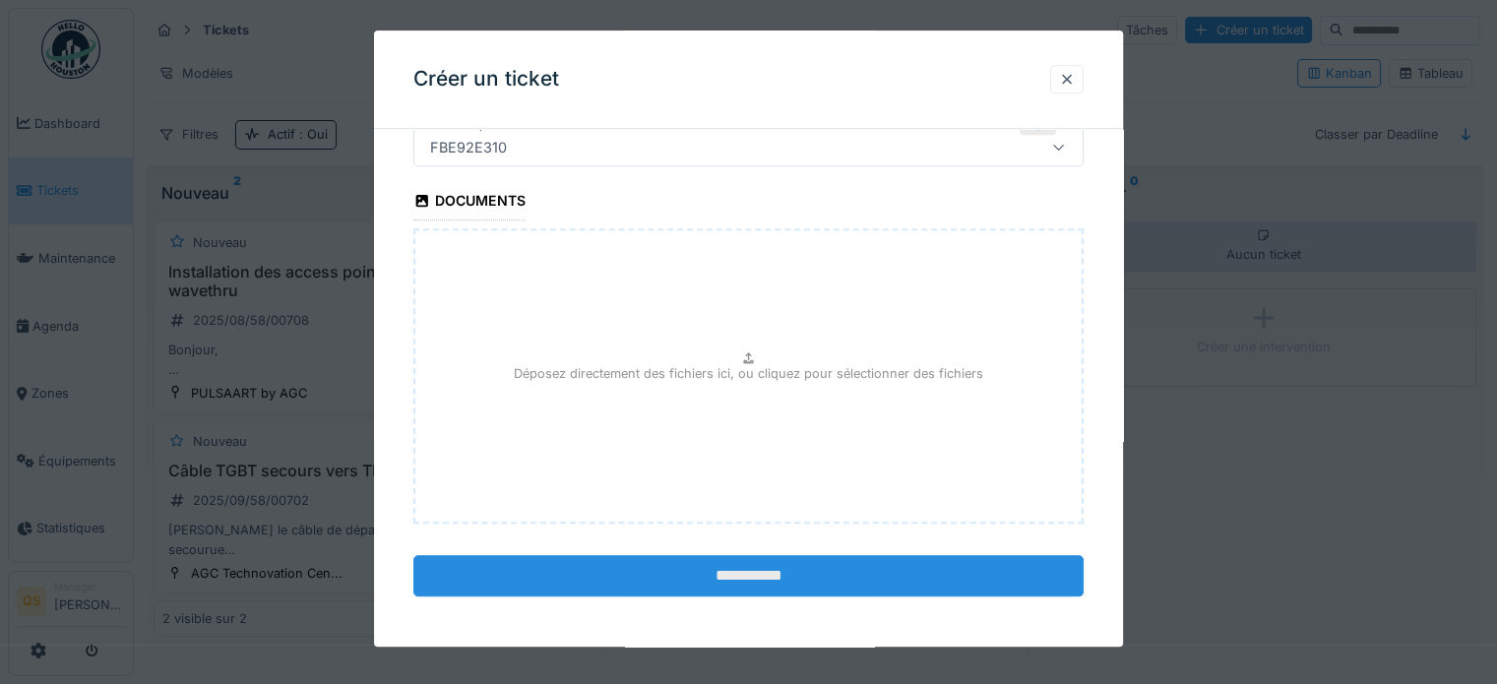
click at [705, 566] on input "**********" at bounding box center [748, 575] width 670 height 41
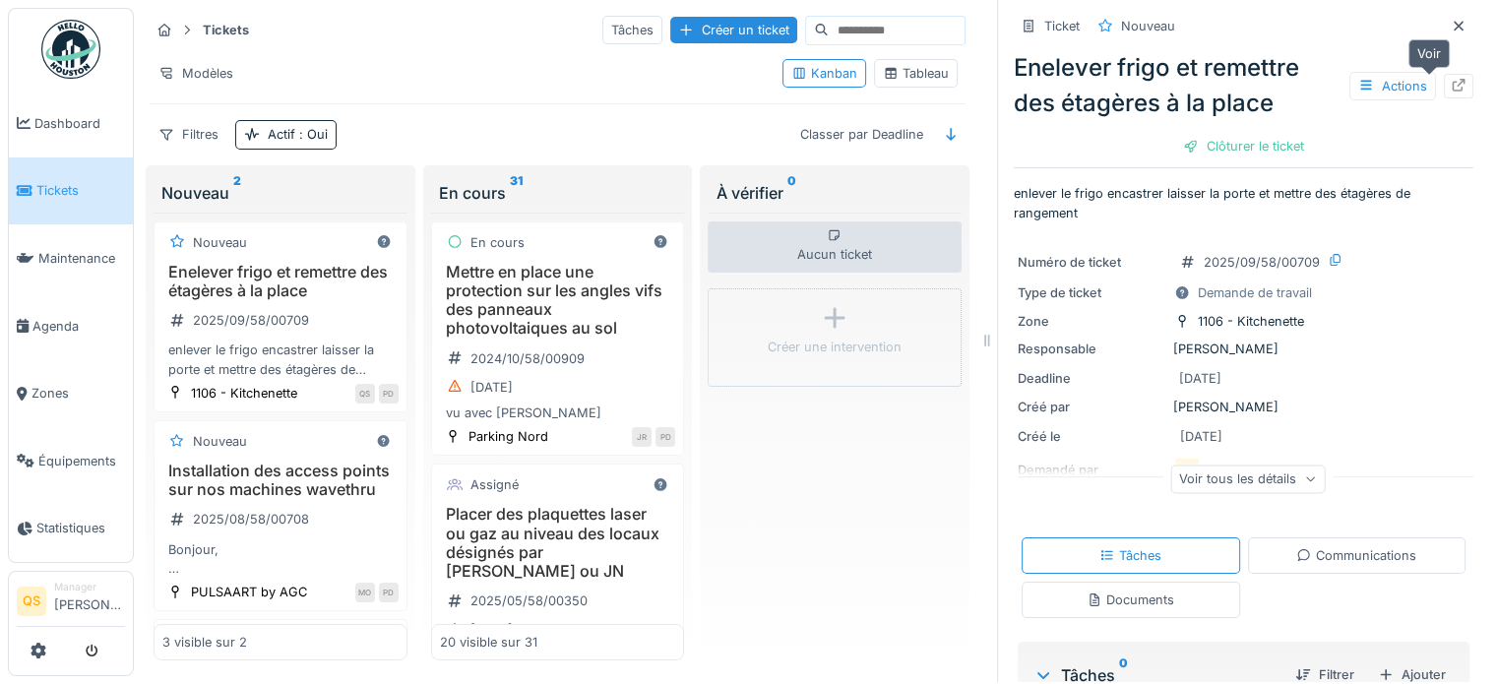
click at [1451, 79] on icon at bounding box center [1459, 85] width 16 height 13
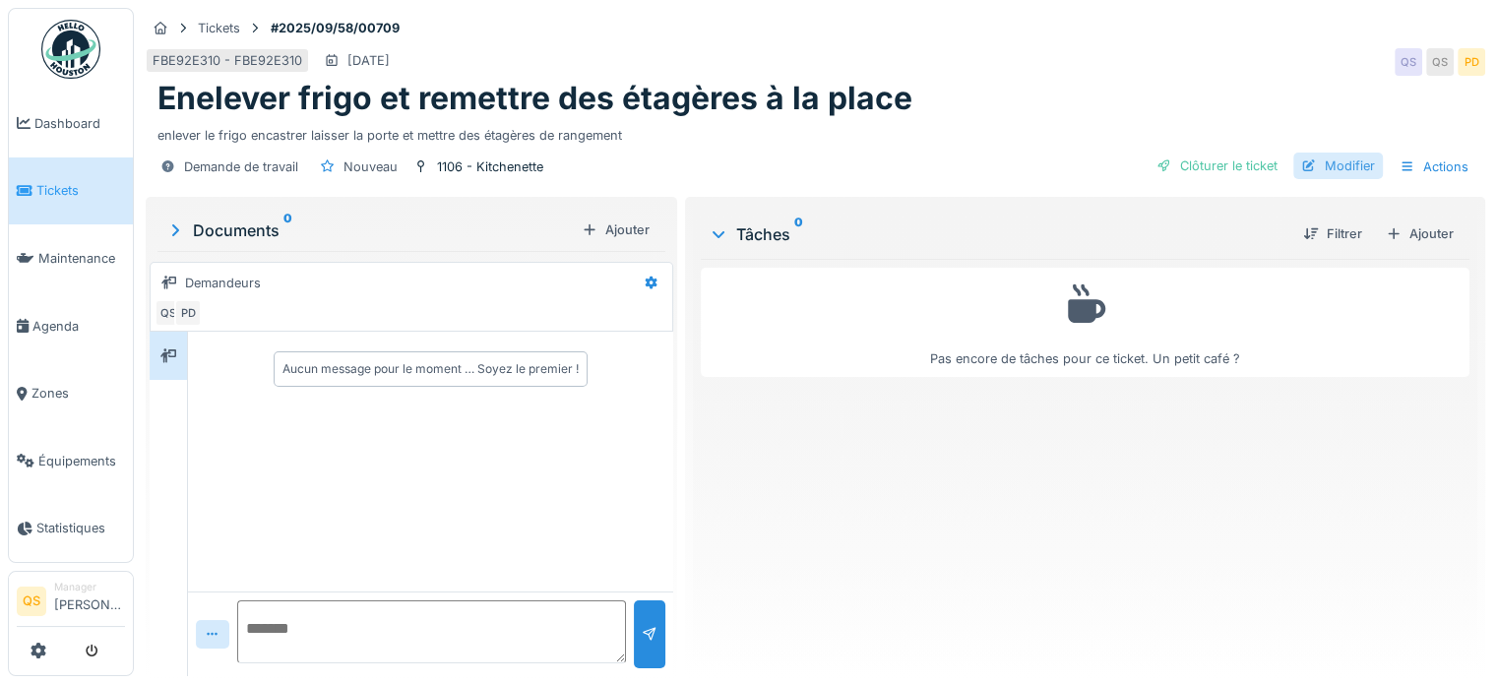
click at [1313, 161] on div "Modifier" at bounding box center [1338, 166] width 90 height 27
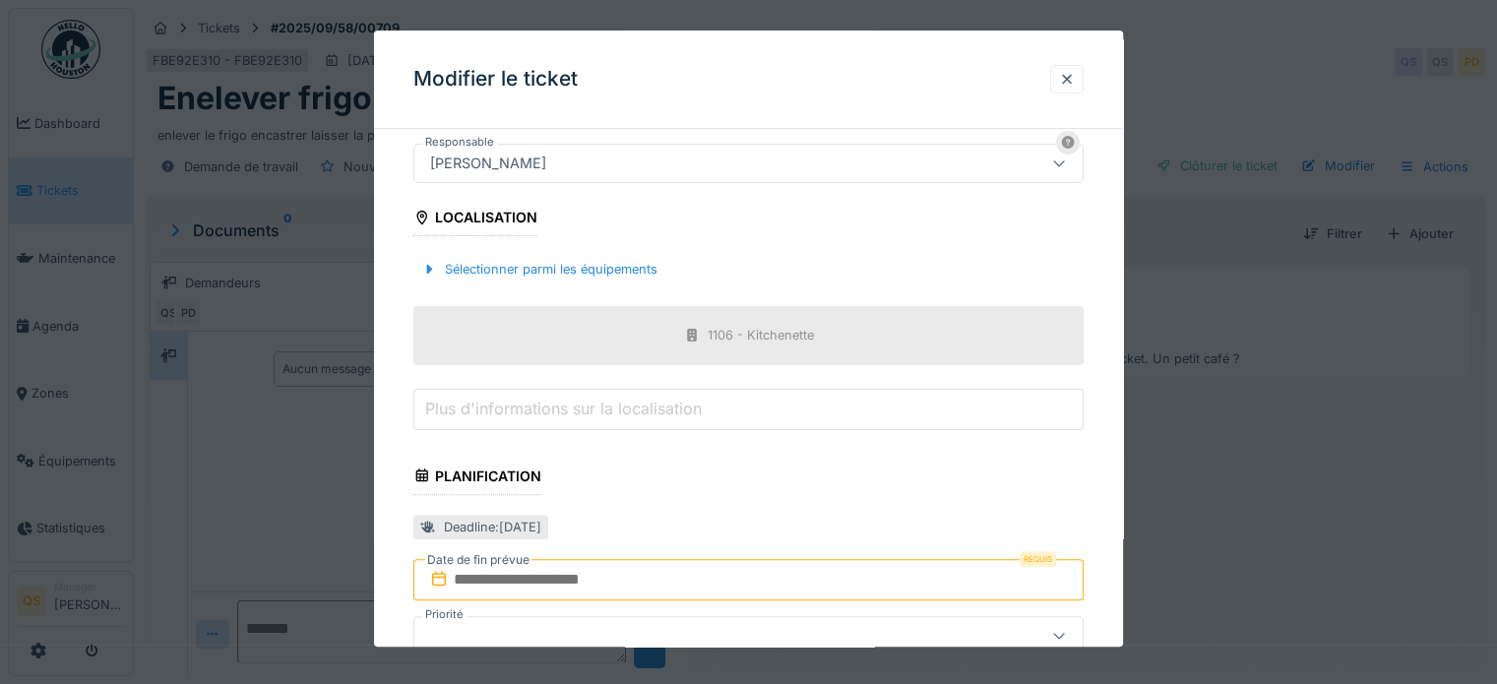
scroll to position [591, 0]
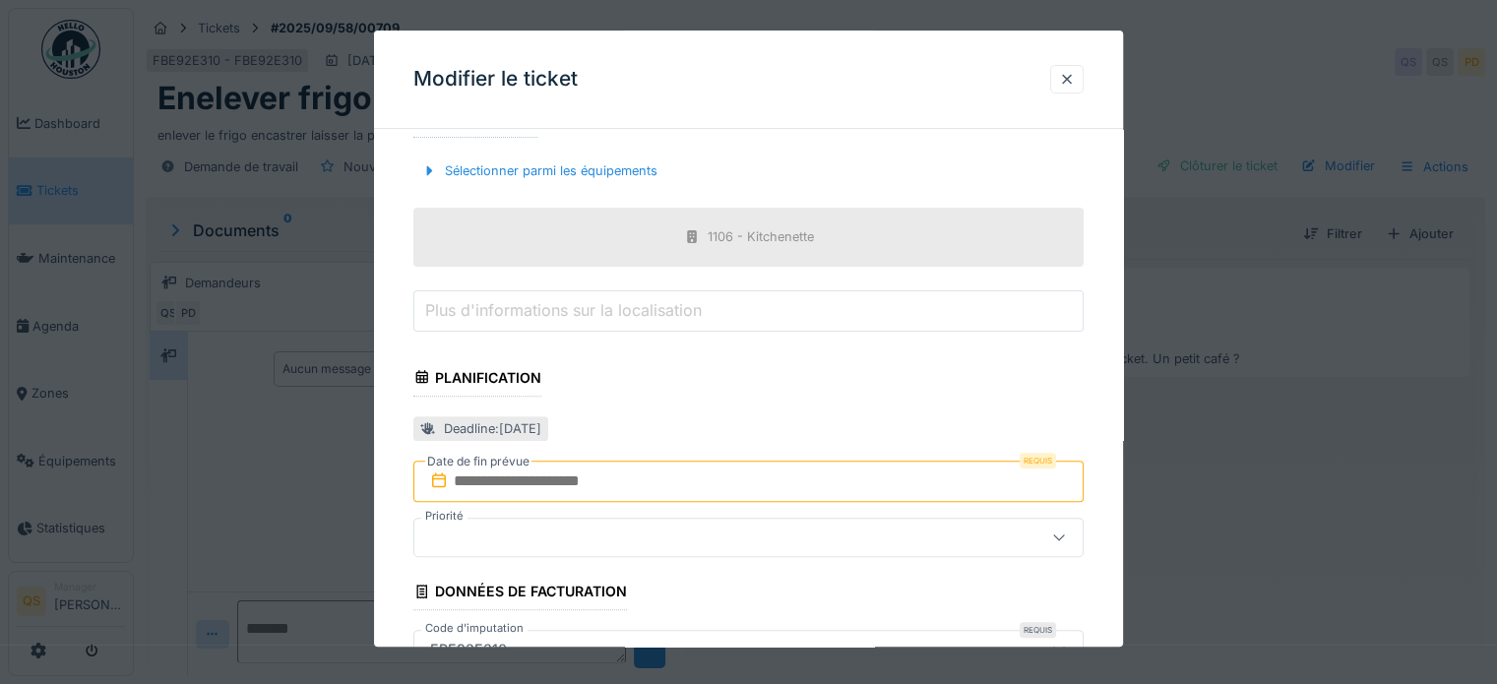
click at [497, 483] on input "text" at bounding box center [748, 481] width 670 height 41
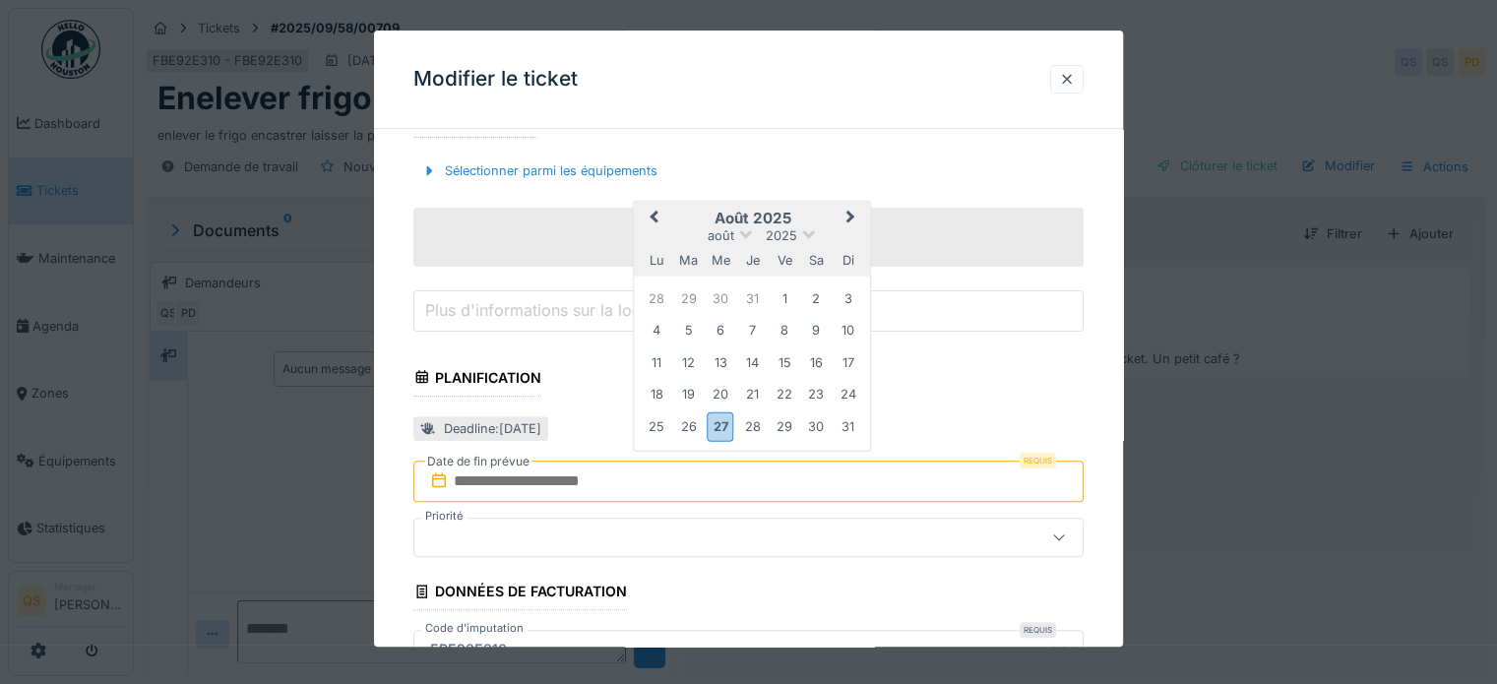
click at [842, 208] on button "Next Month" at bounding box center [853, 219] width 31 height 31
click at [780, 334] on div "12" at bounding box center [784, 331] width 27 height 27
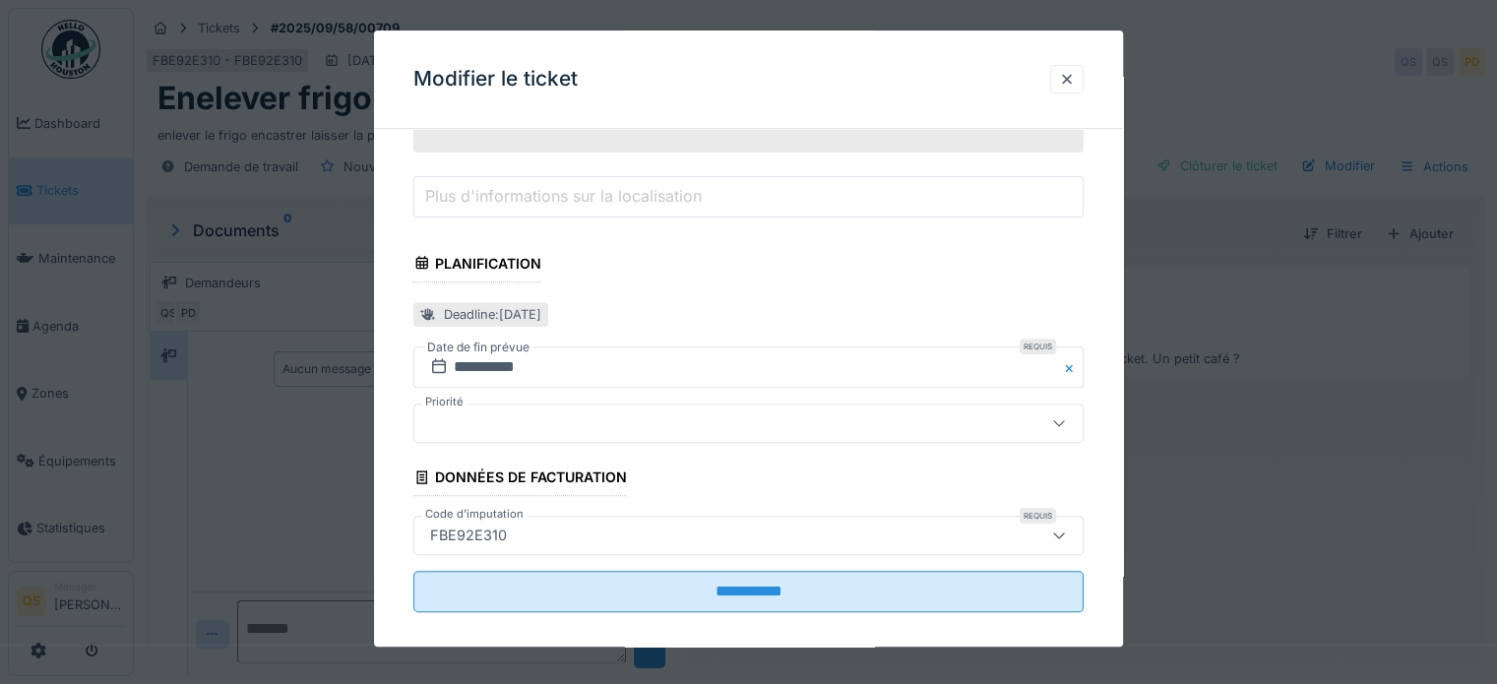
scroll to position [720, 0]
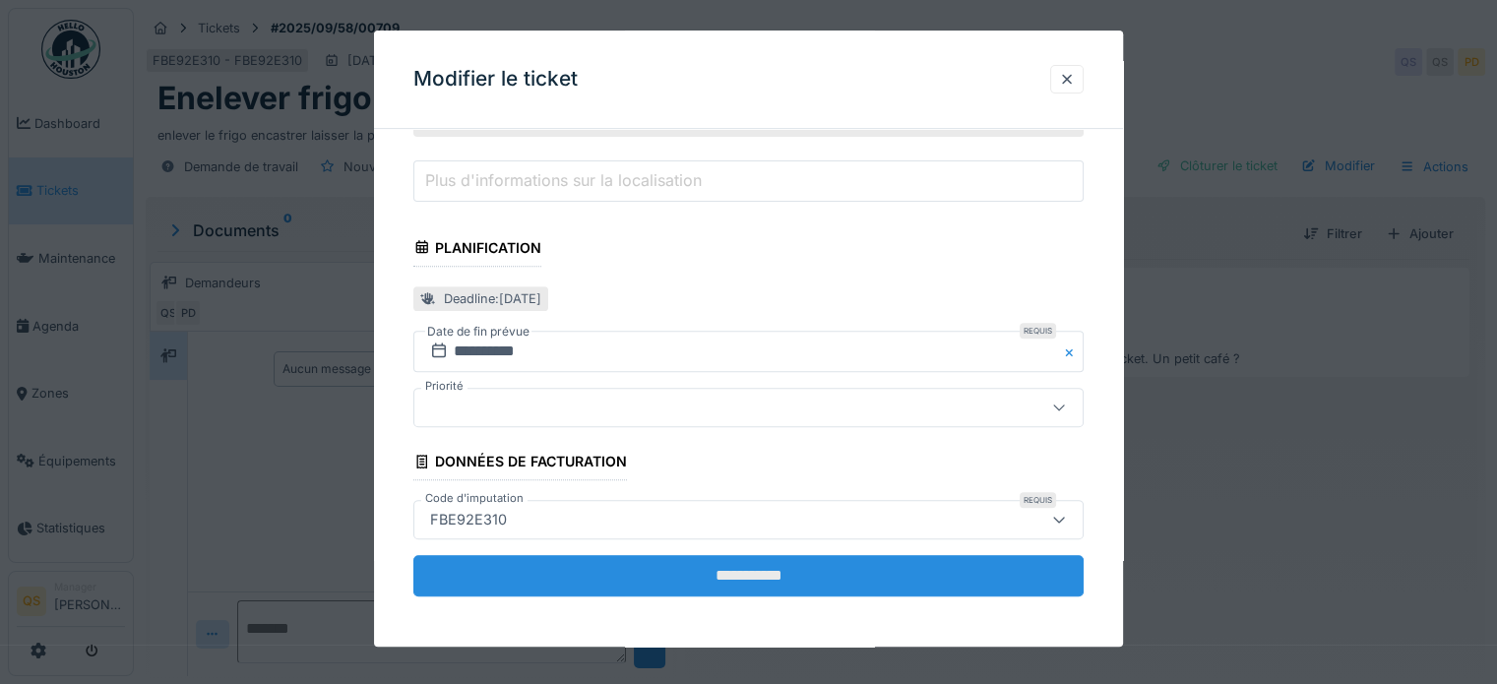
click at [577, 568] on input "**********" at bounding box center [748, 575] width 670 height 41
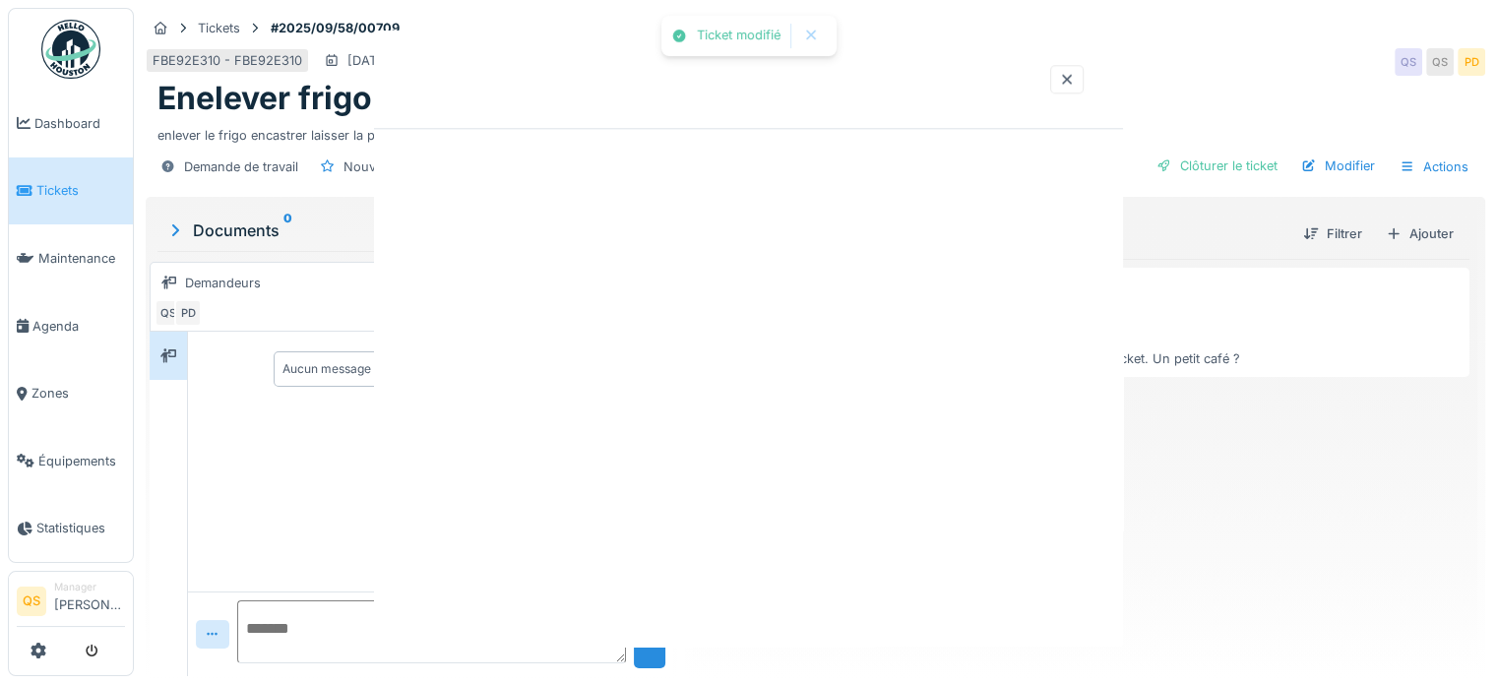
scroll to position [0, 0]
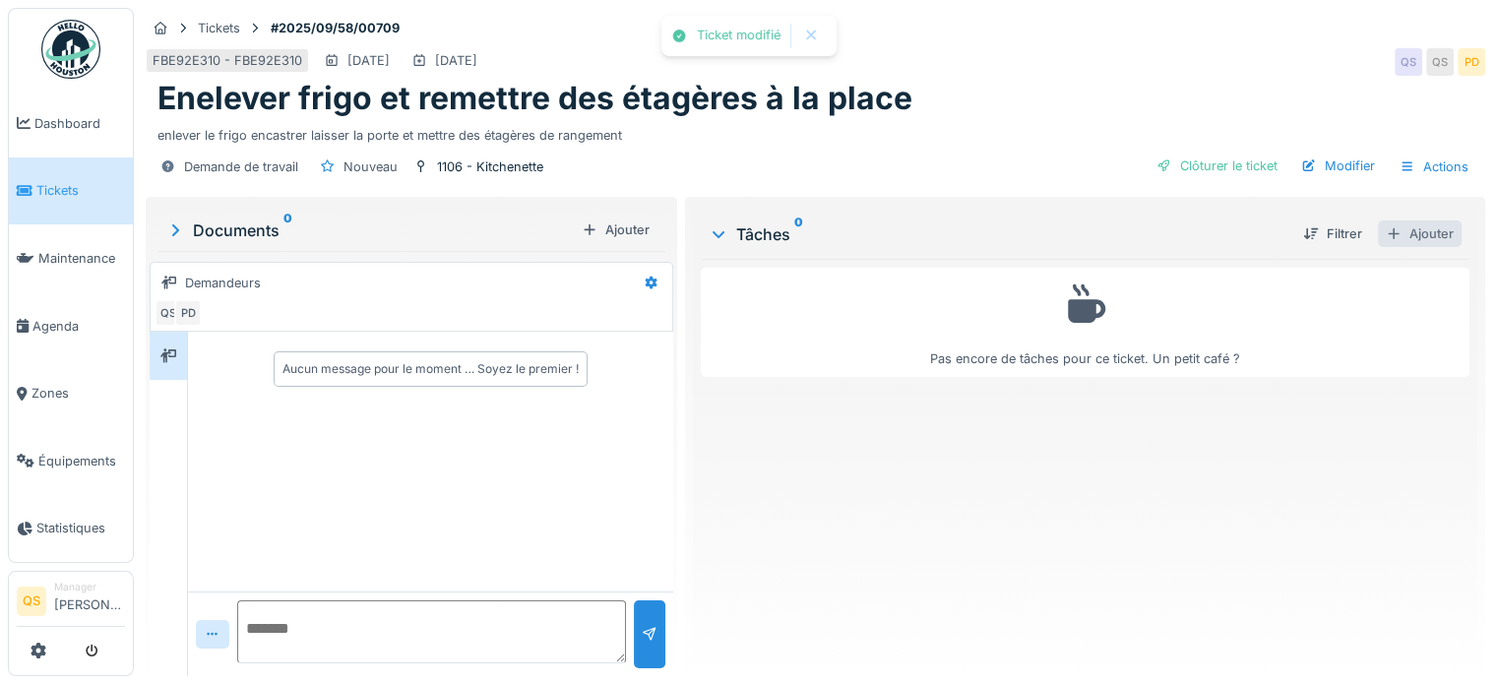
click at [1413, 242] on div "Ajouter" at bounding box center [1420, 233] width 84 height 27
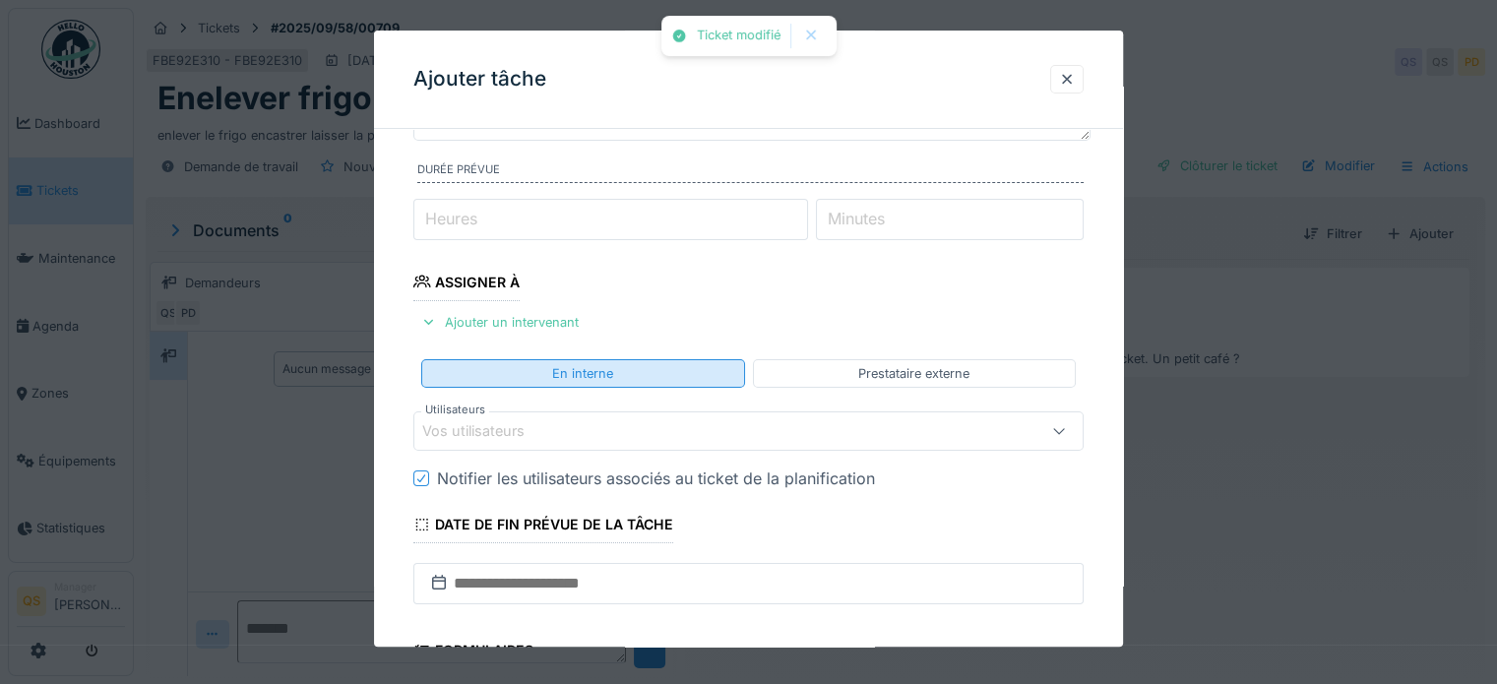
scroll to position [197, 0]
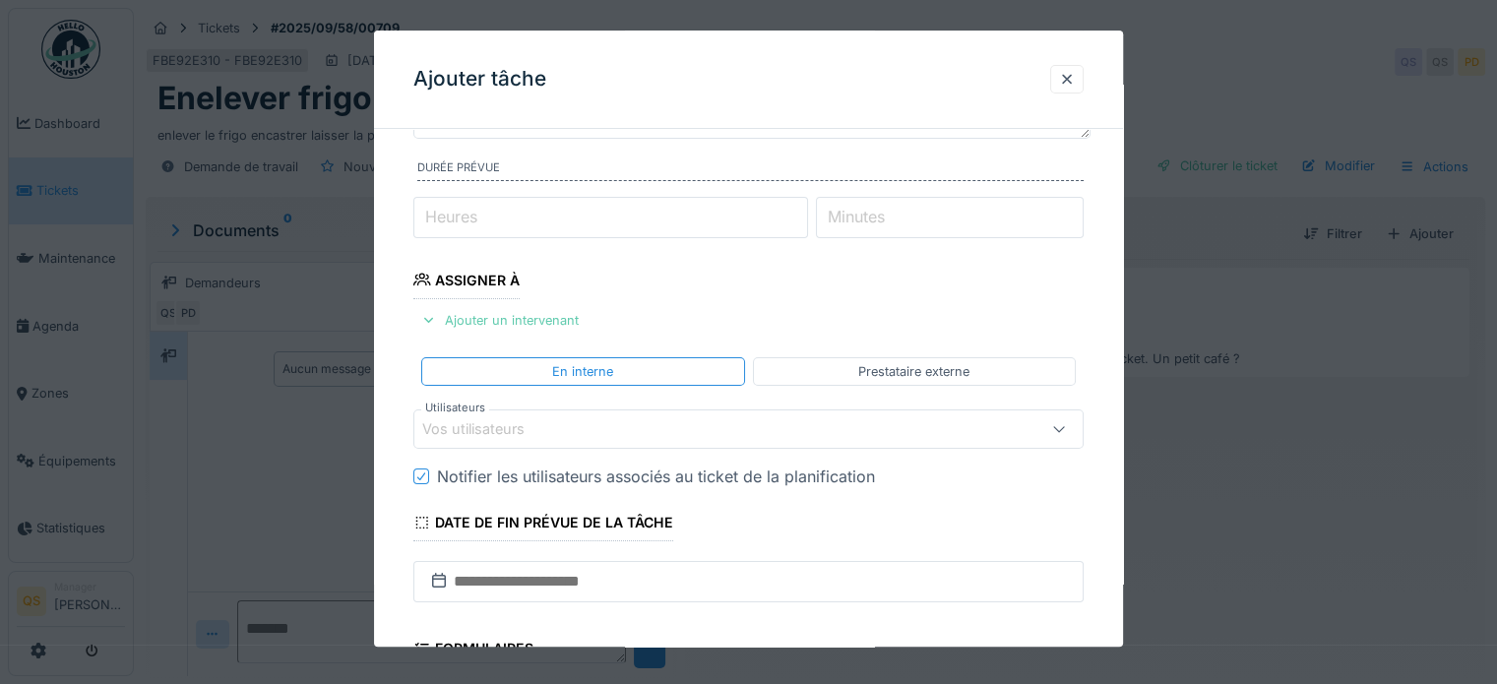
click at [528, 320] on div "Ajouter un intervenant" at bounding box center [499, 320] width 173 height 27
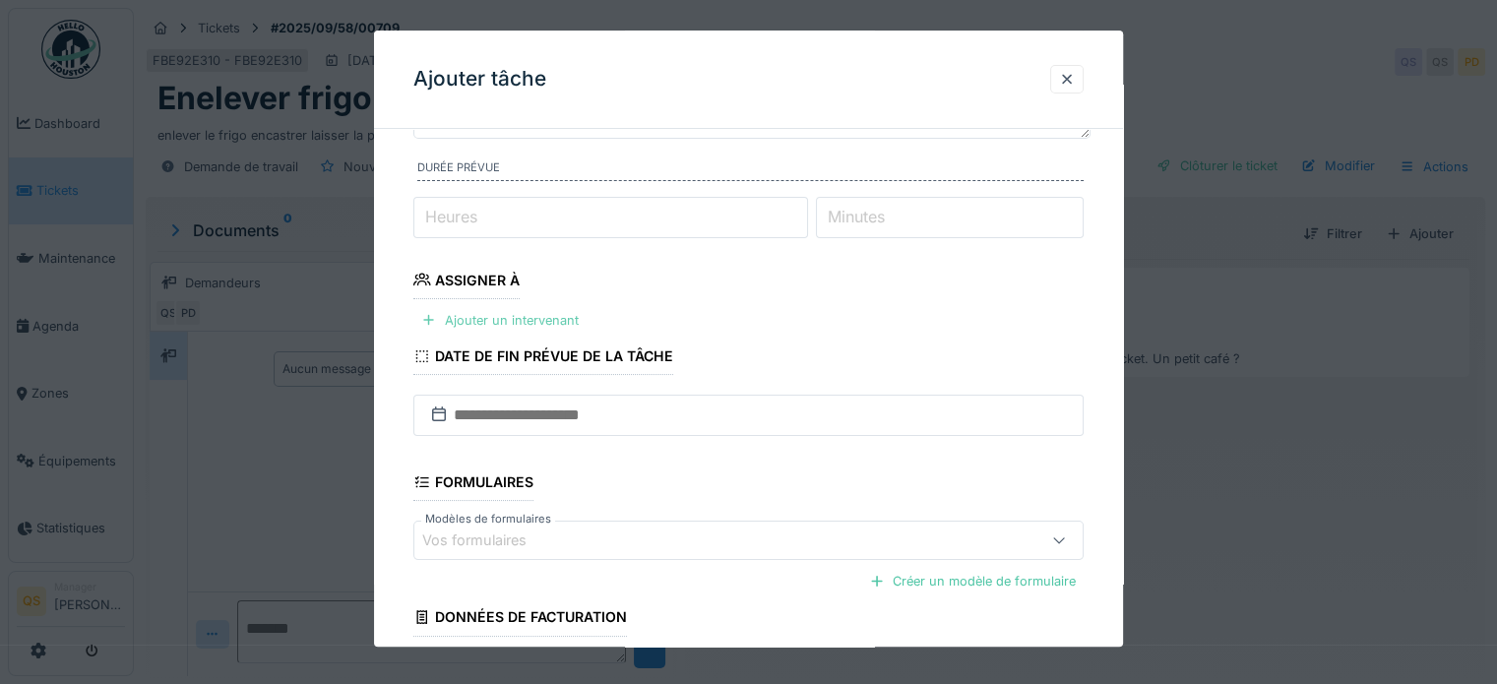
click at [524, 322] on div "Ajouter un intervenant" at bounding box center [499, 320] width 173 height 27
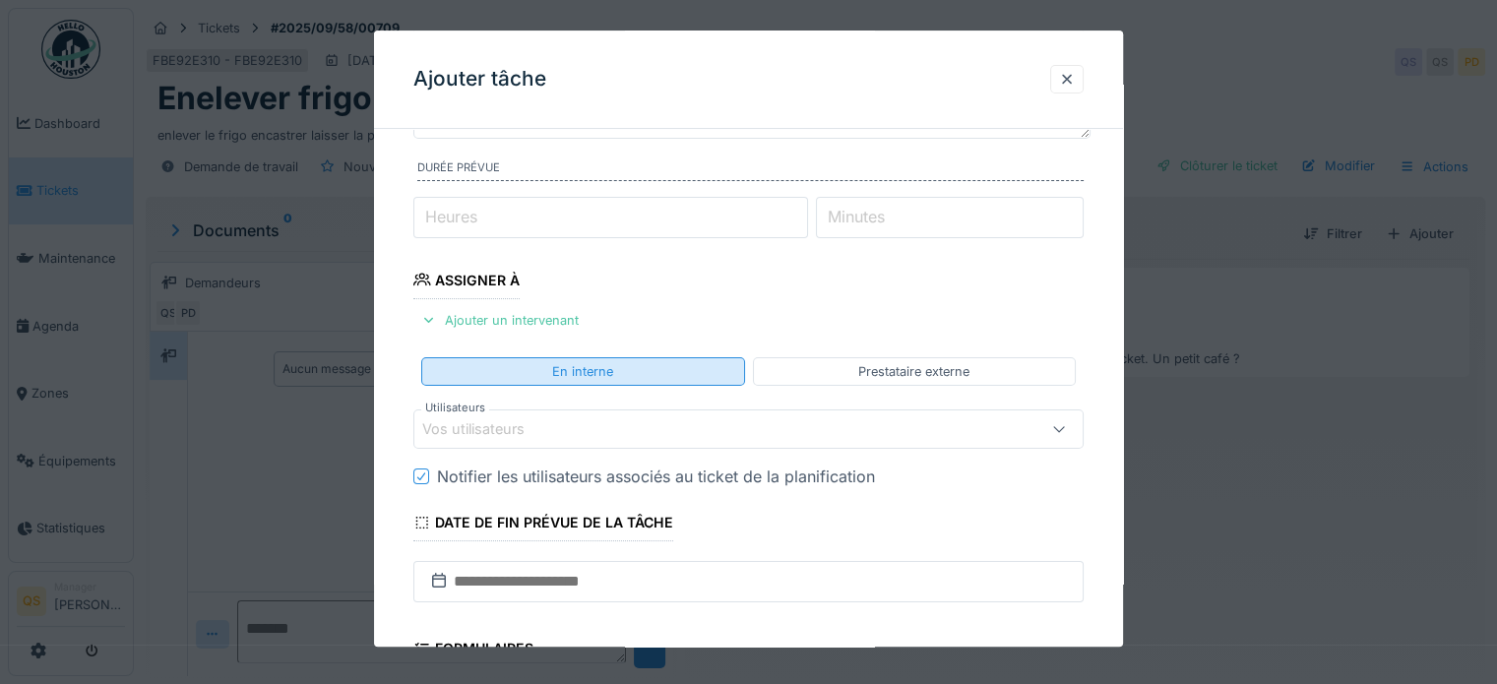
click at [495, 380] on div "En interne" at bounding box center [582, 371] width 323 height 29
click at [510, 373] on div "En interne" at bounding box center [582, 371] width 323 height 29
click at [508, 419] on div "Vos utilisateurs" at bounding box center [487, 430] width 130 height 22
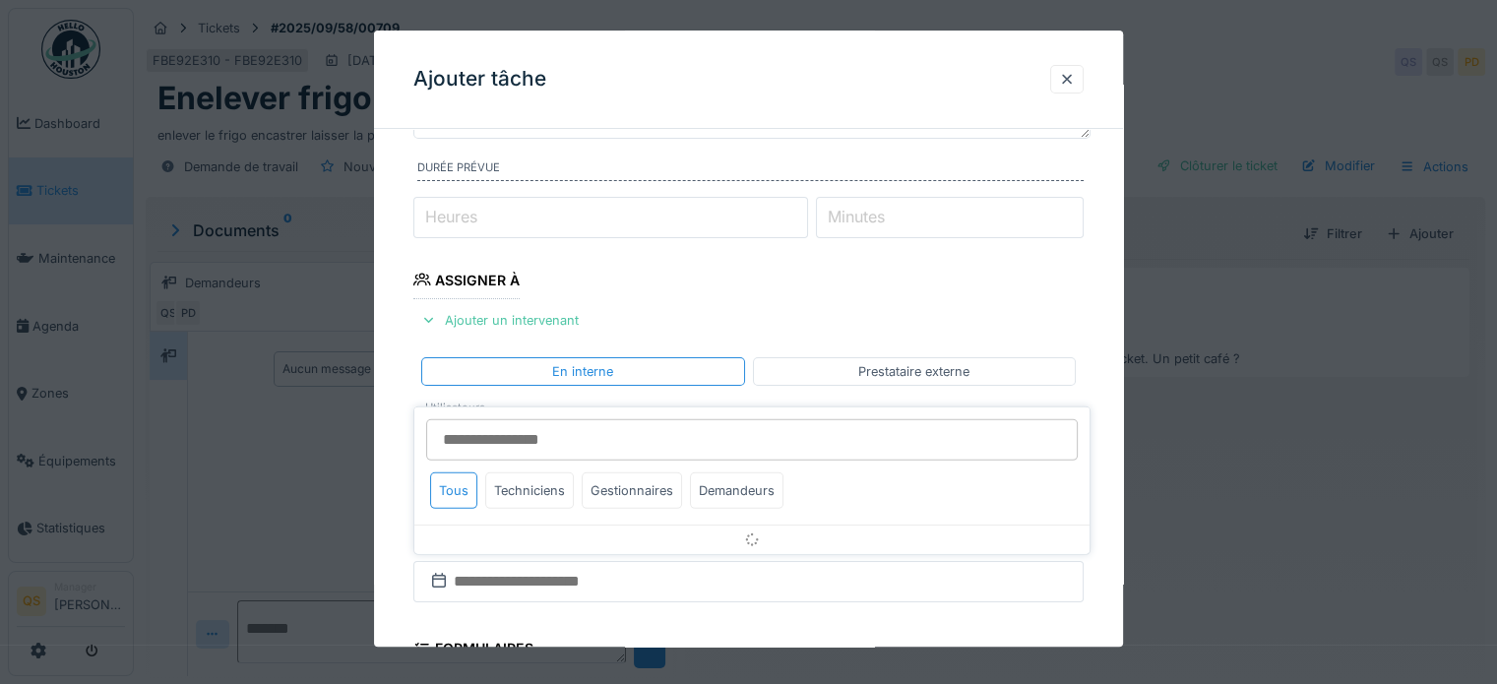
scroll to position [285, 0]
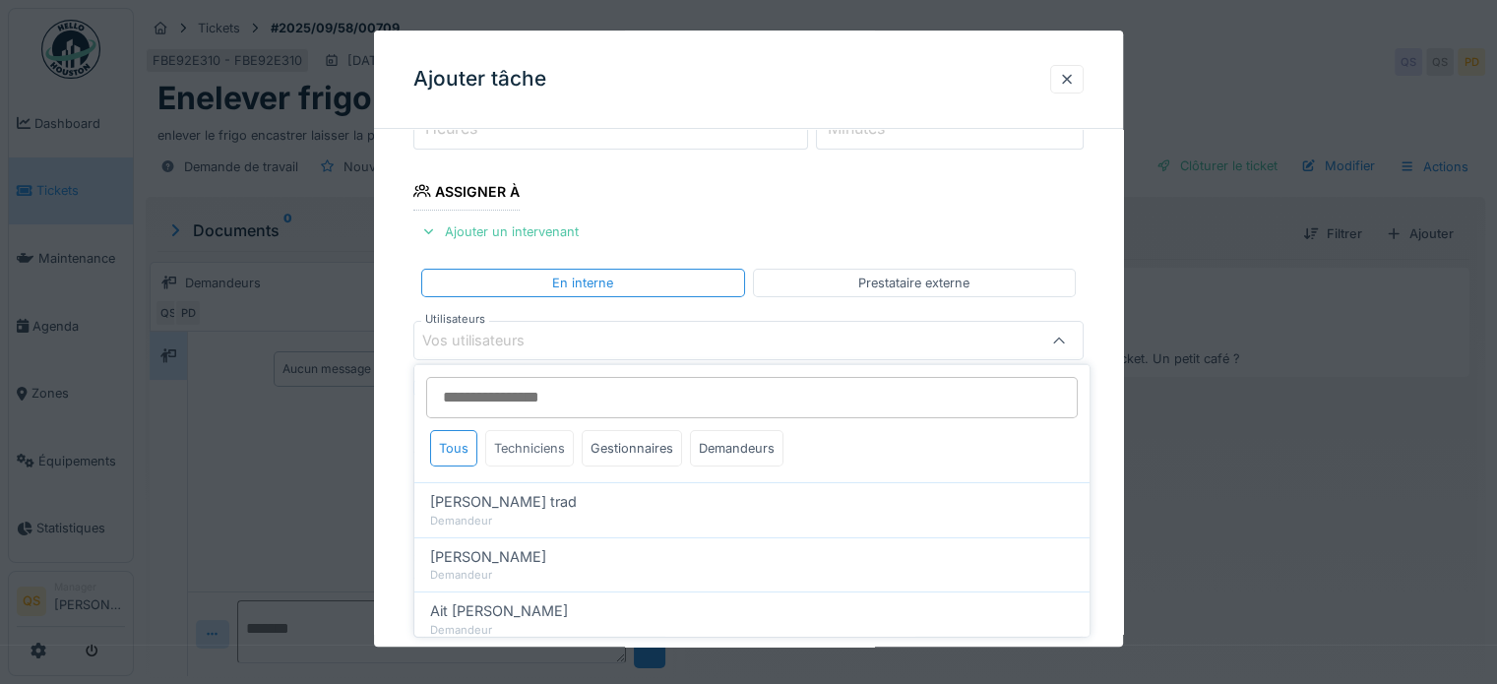
click at [504, 448] on div "Techniciens" at bounding box center [529, 448] width 89 height 36
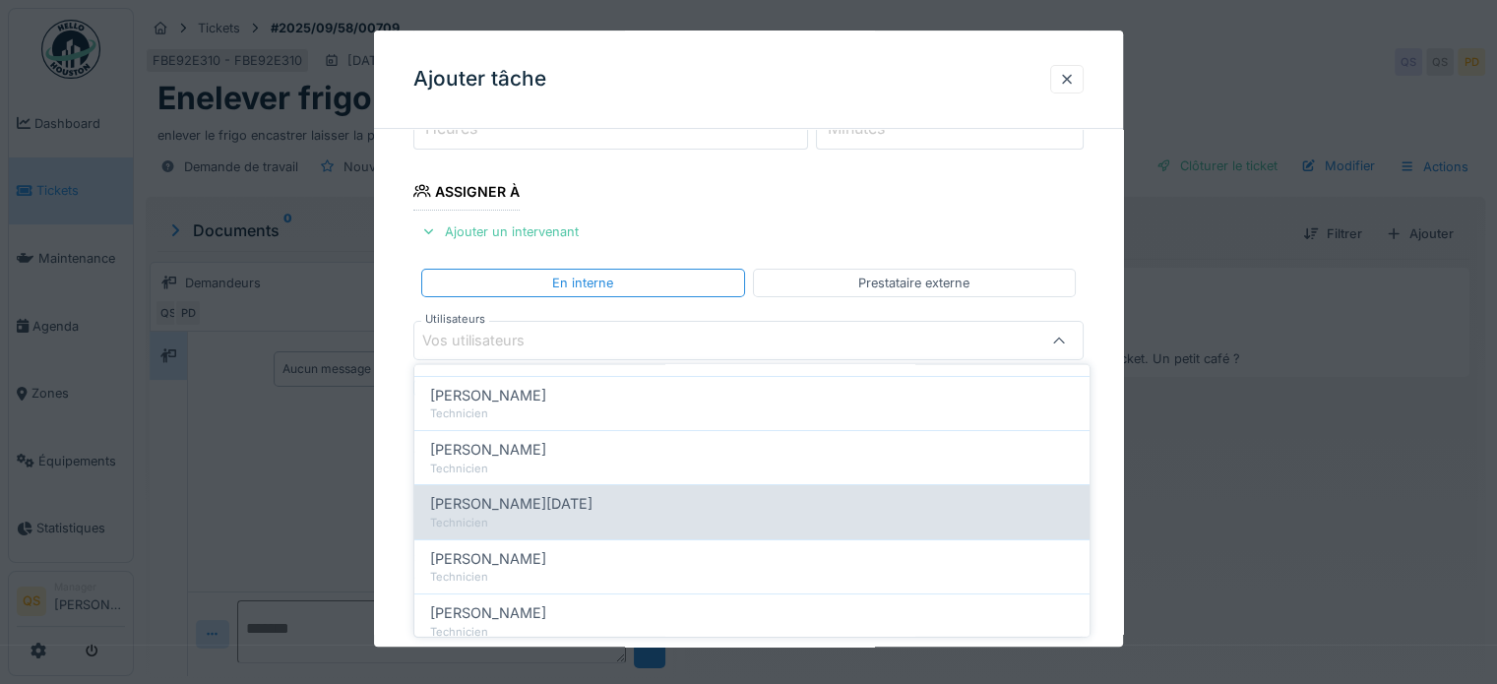
scroll to position [197, 0]
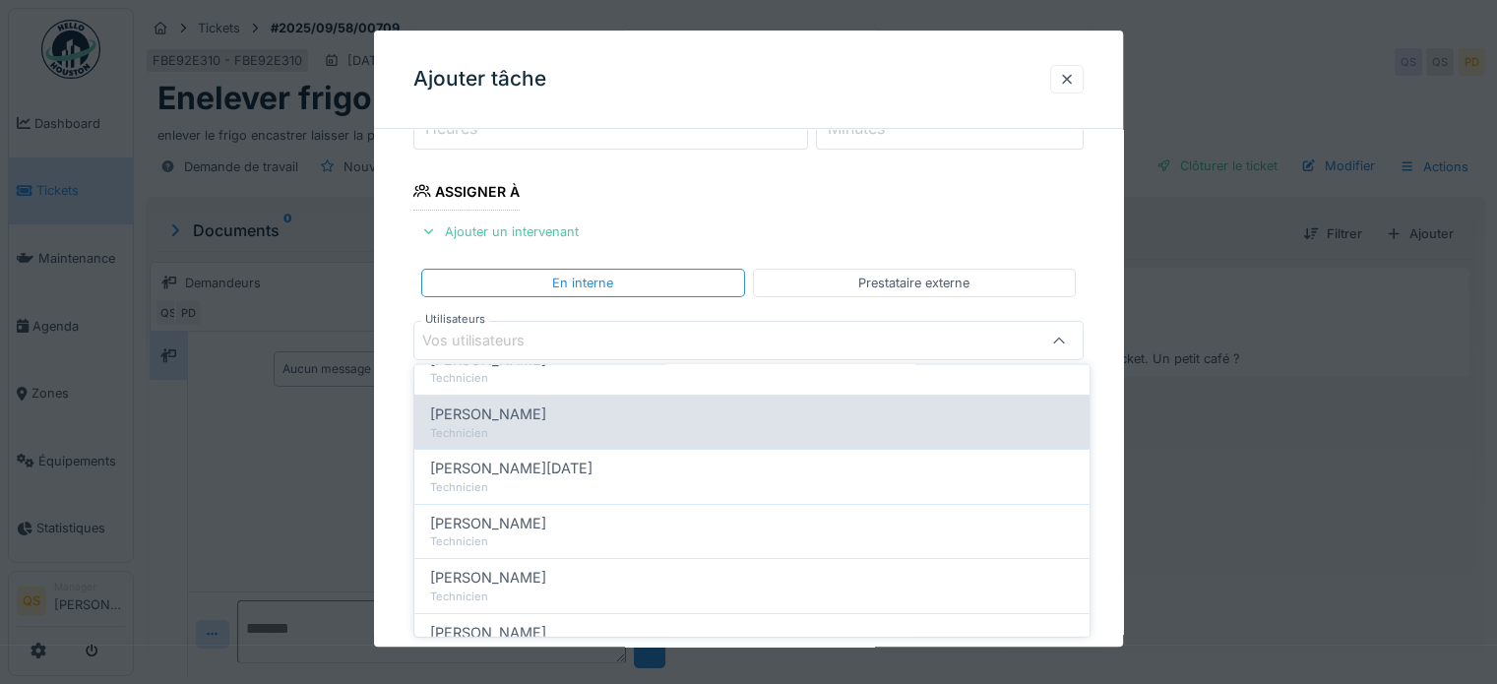
click at [513, 436] on div "Technicien" at bounding box center [752, 432] width 644 height 17
type input "****"
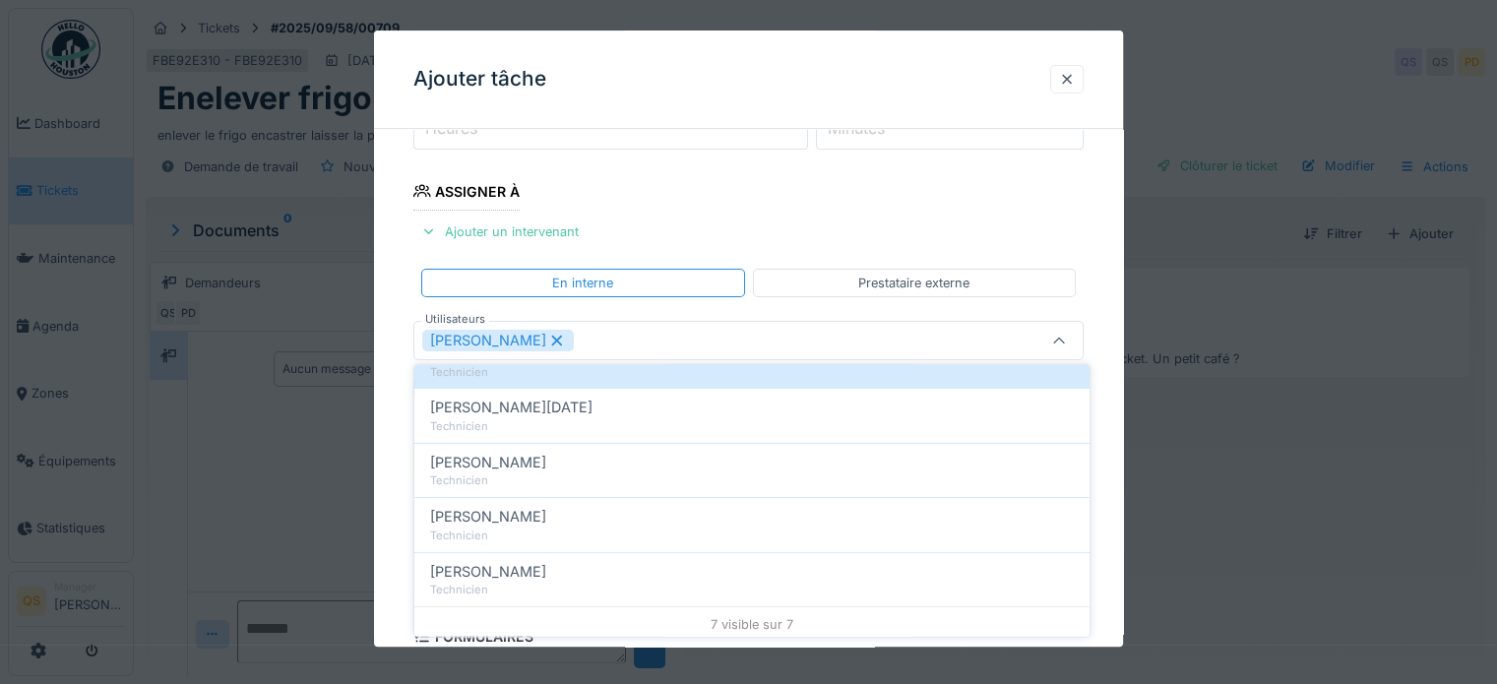
scroll to position [260, 0]
click at [402, 487] on div "**********" at bounding box center [748, 410] width 749 height 1103
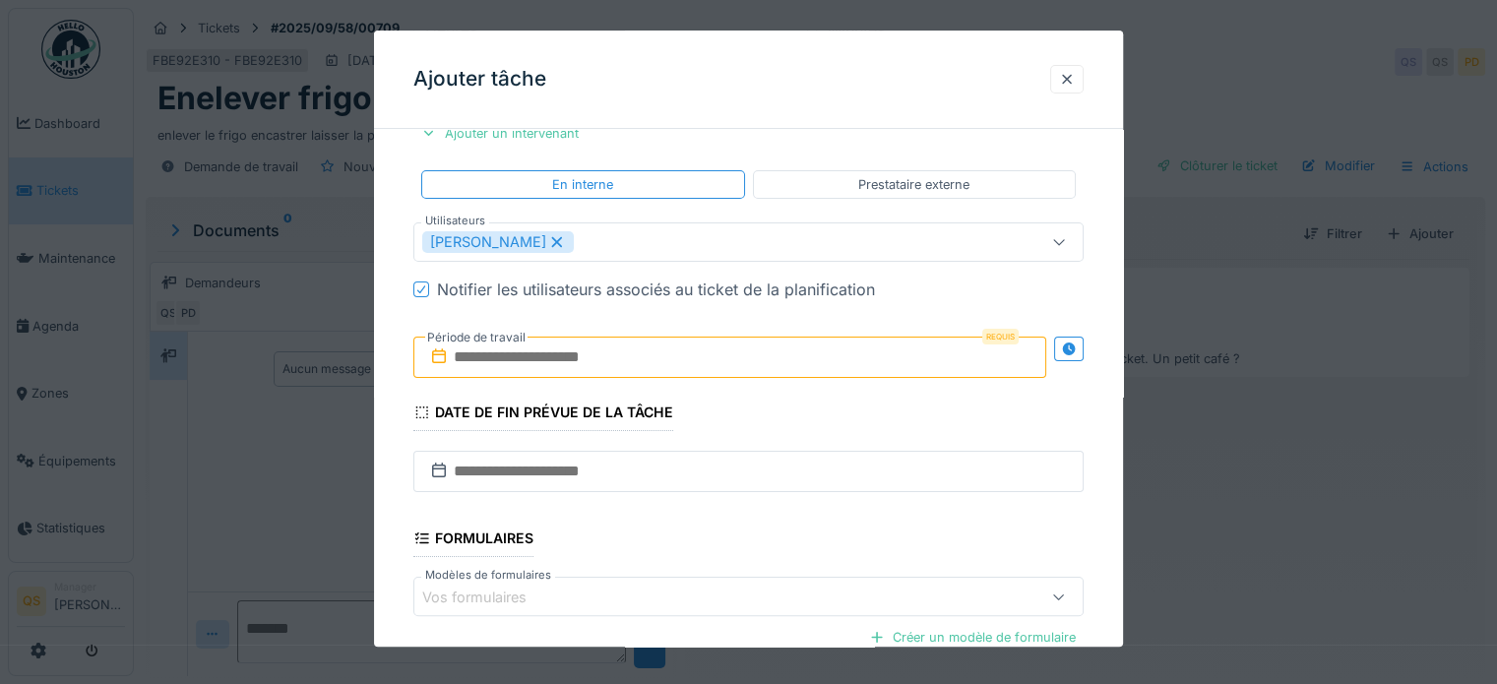
scroll to position [482, 0]
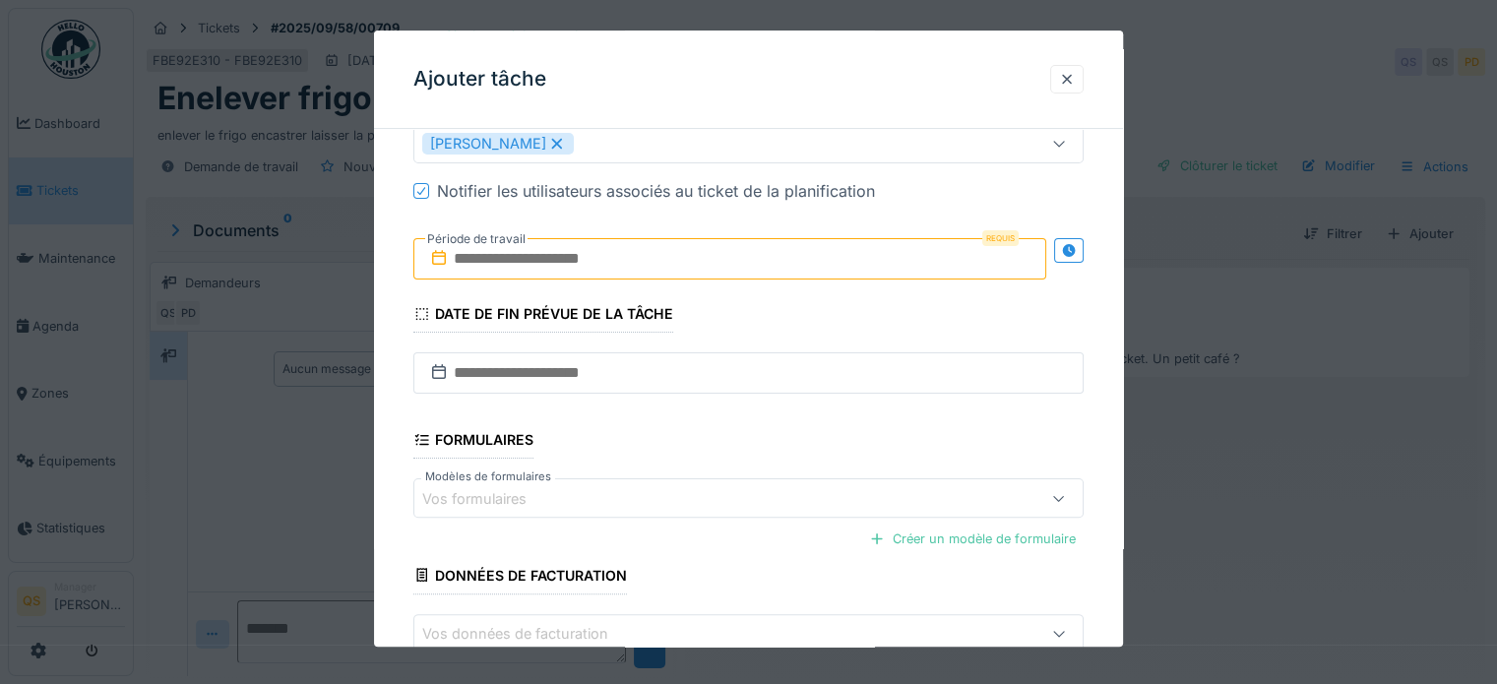
click at [578, 254] on input "text" at bounding box center [729, 258] width 633 height 41
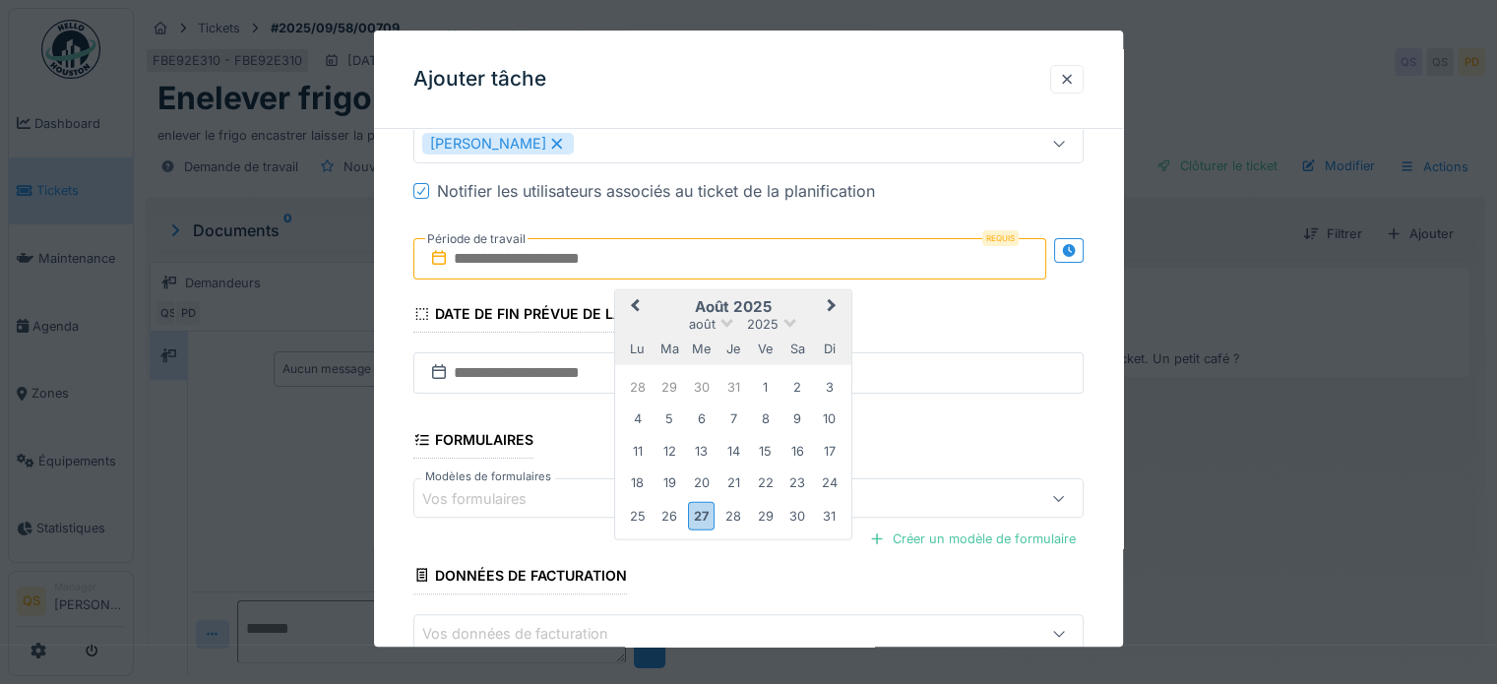
click at [827, 310] on button "Next Month" at bounding box center [833, 307] width 31 height 31
click at [765, 419] on div "12" at bounding box center [765, 418] width 27 height 27
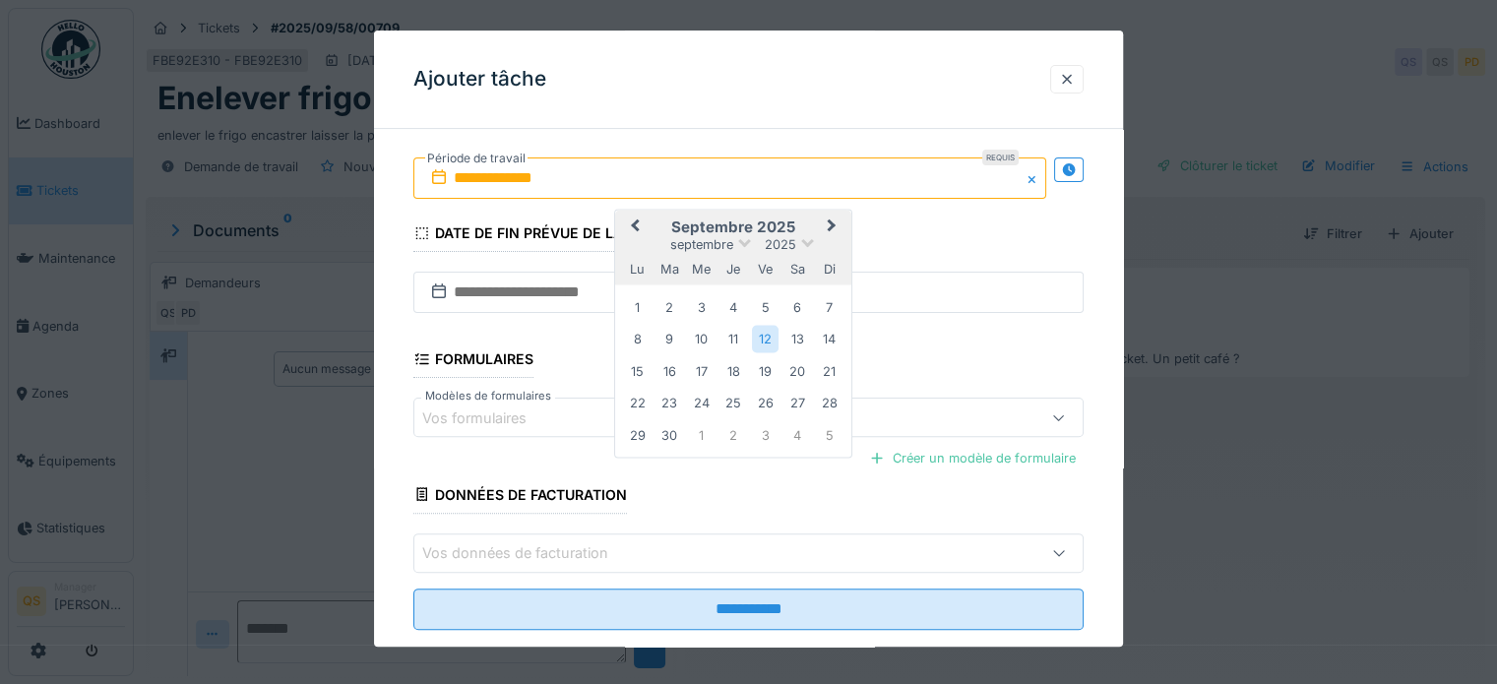
scroll to position [597, 0]
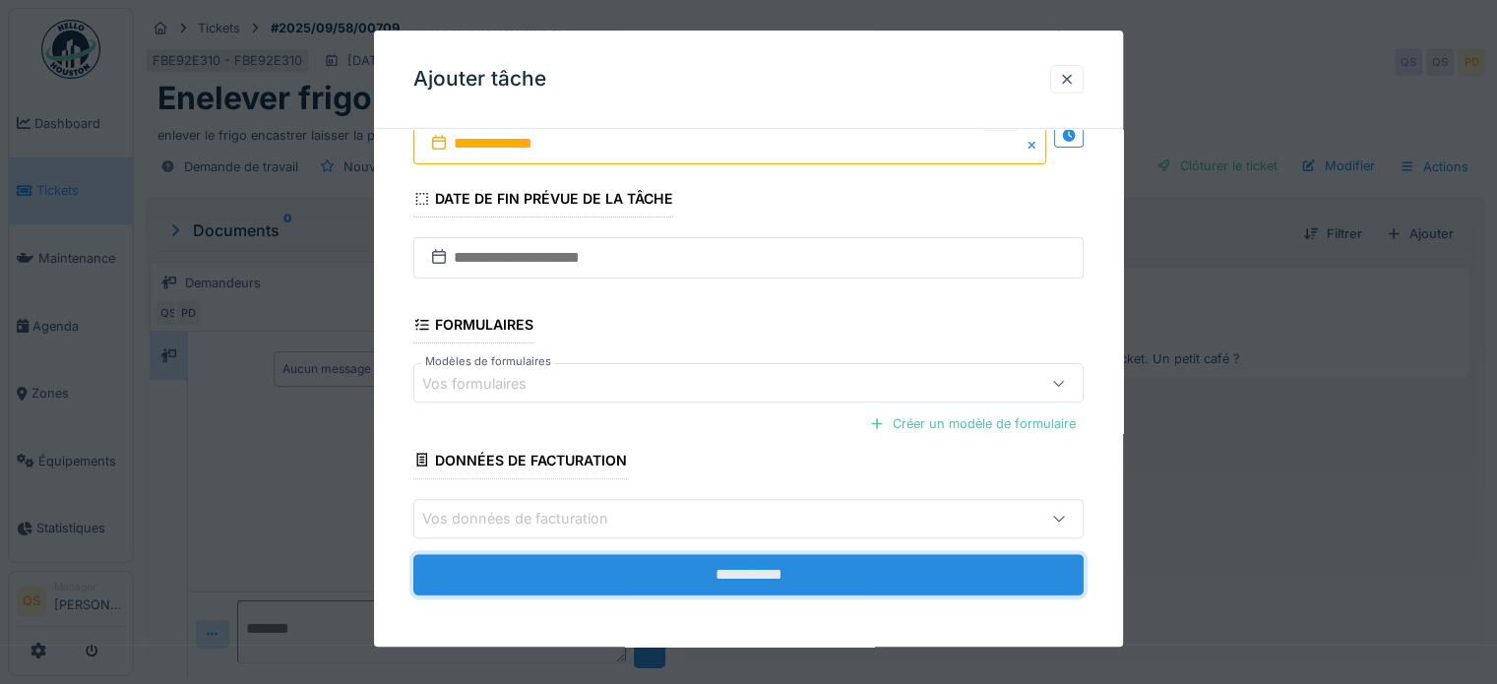
click at [505, 578] on input "**********" at bounding box center [748, 574] width 670 height 41
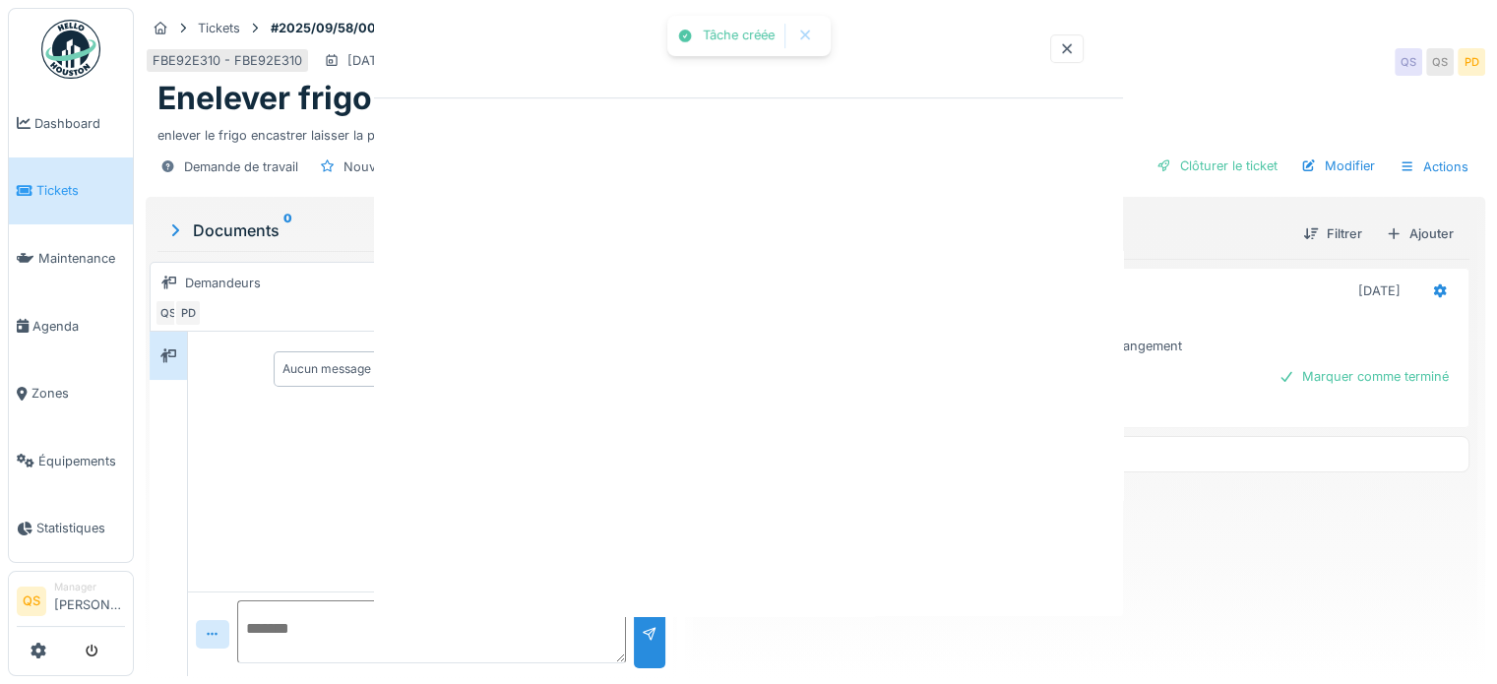
scroll to position [0, 0]
